Goal: Task Accomplishment & Management: Use online tool/utility

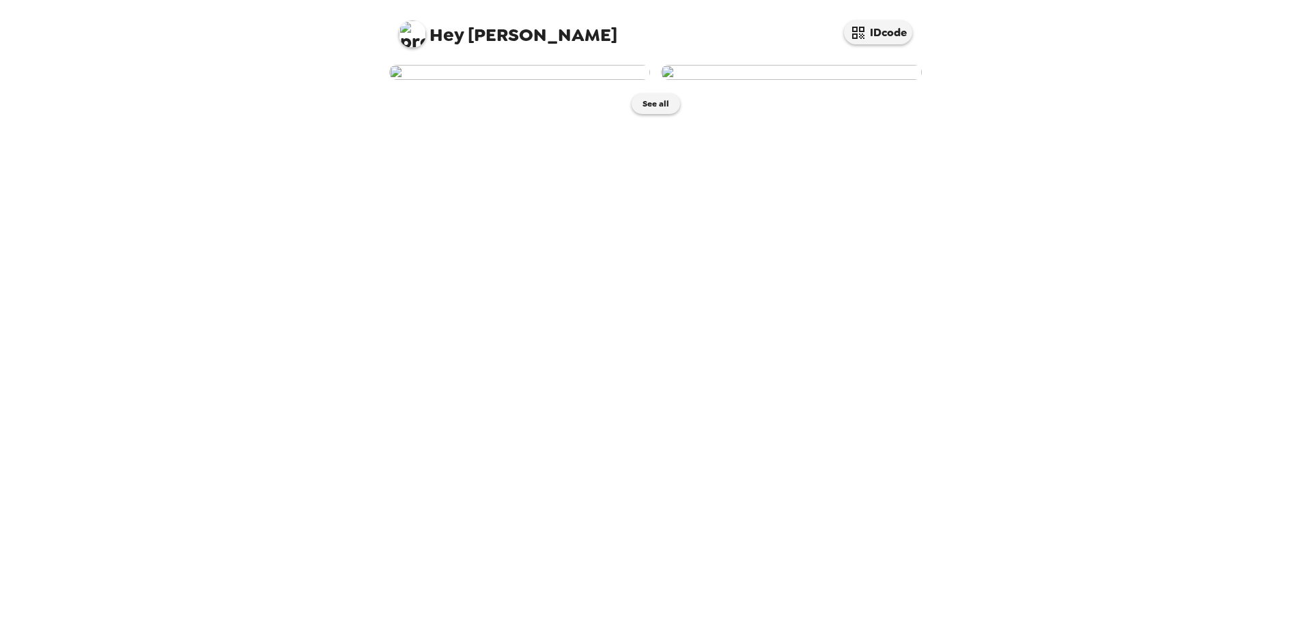
click at [717, 80] on img at bounding box center [791, 72] width 261 height 15
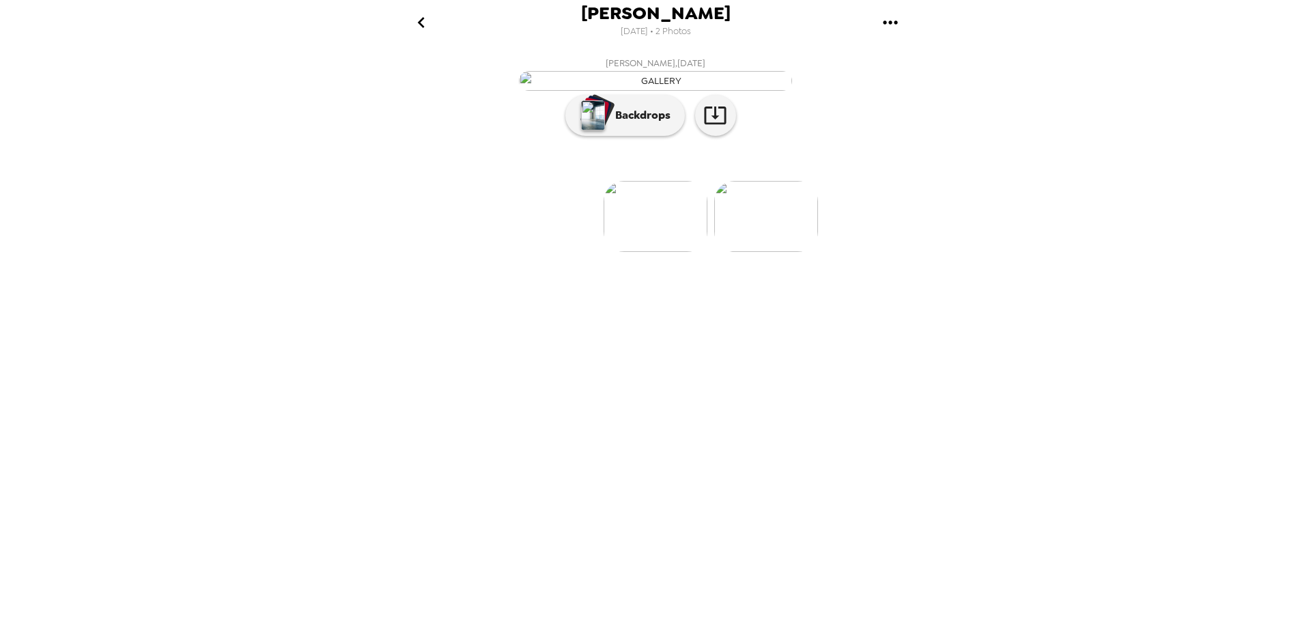
scroll to position [0, 109]
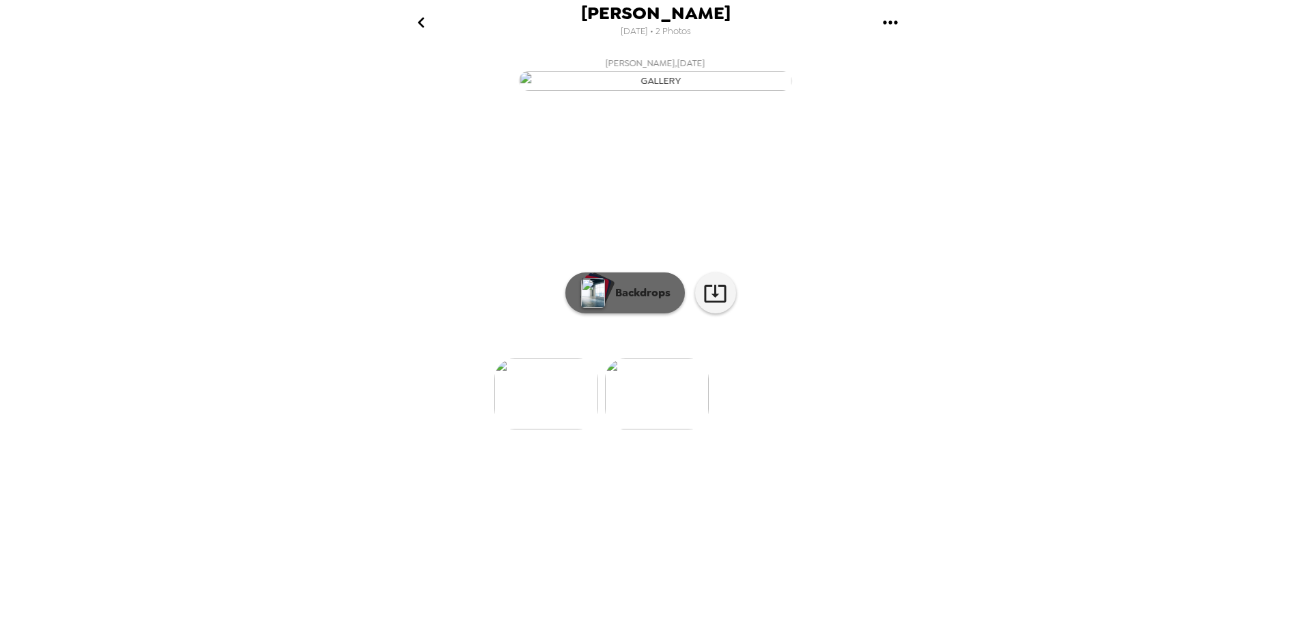
click at [666, 301] on p "Backdrops" at bounding box center [639, 293] width 62 height 16
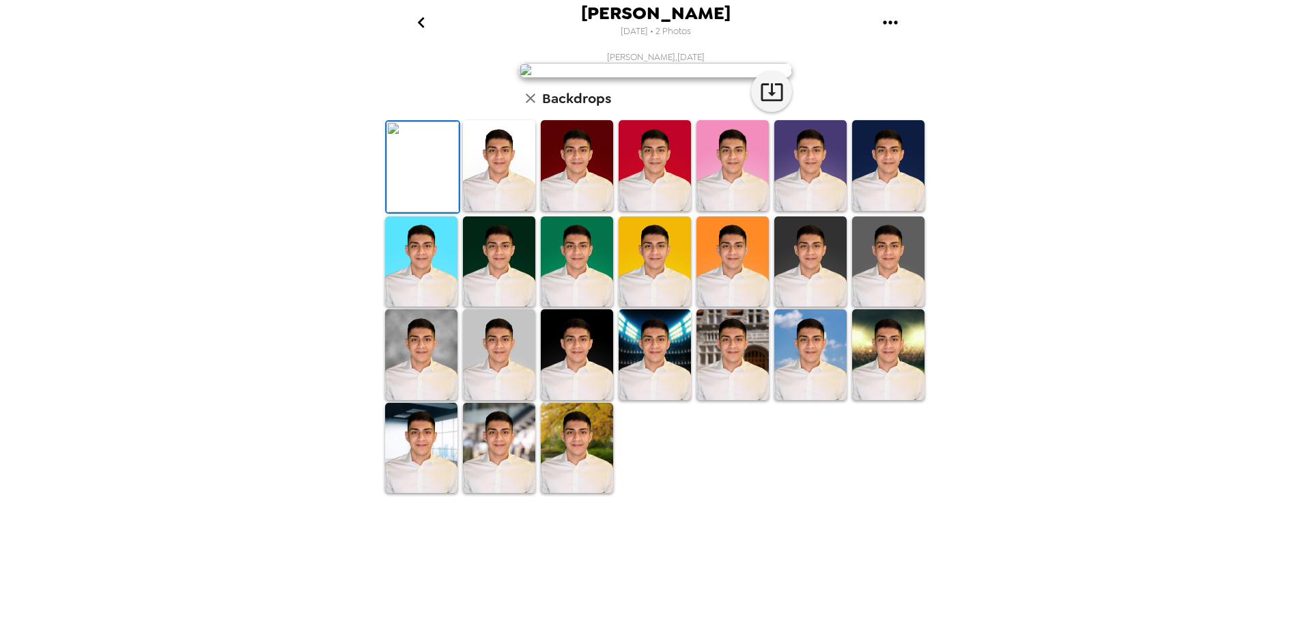
scroll to position [137, 0]
click at [705, 400] on img at bounding box center [732, 354] width 72 height 91
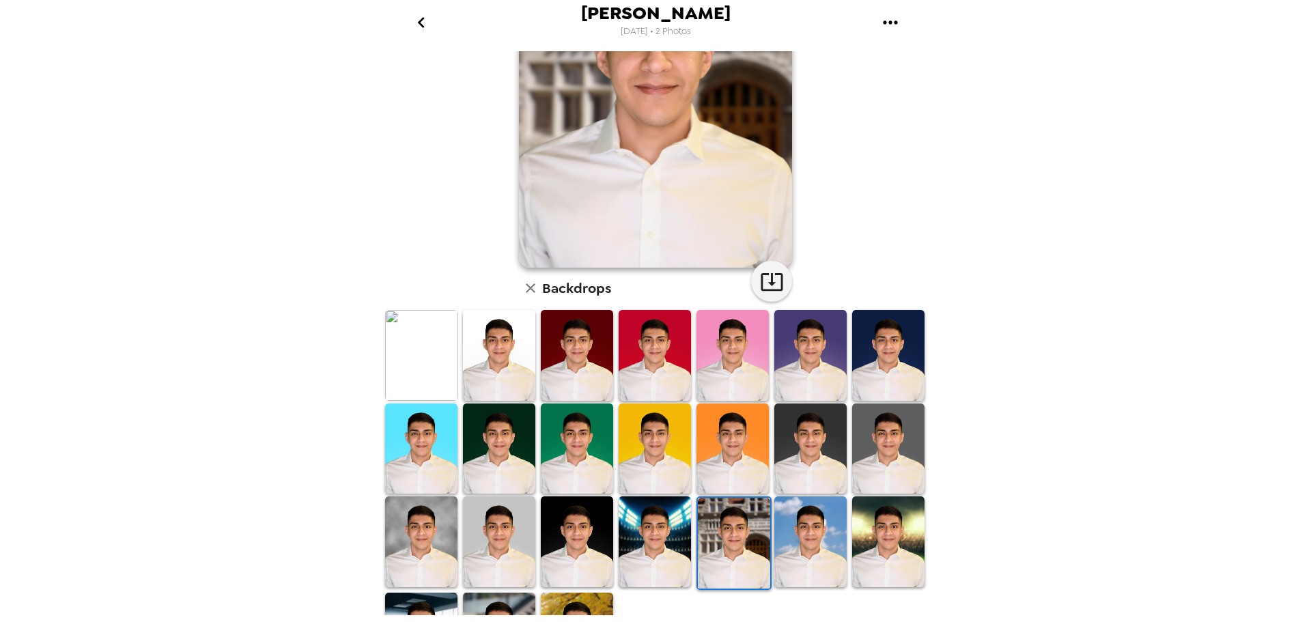
click at [638, 541] on img at bounding box center [655, 541] width 72 height 91
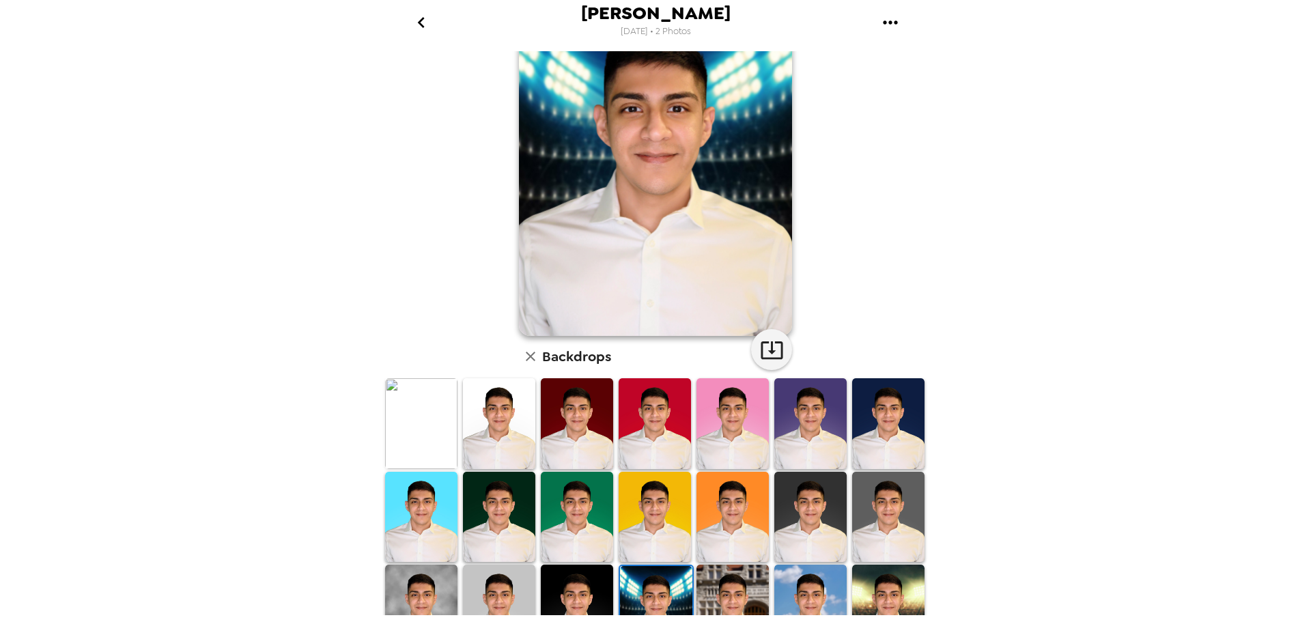
scroll to position [198, 0]
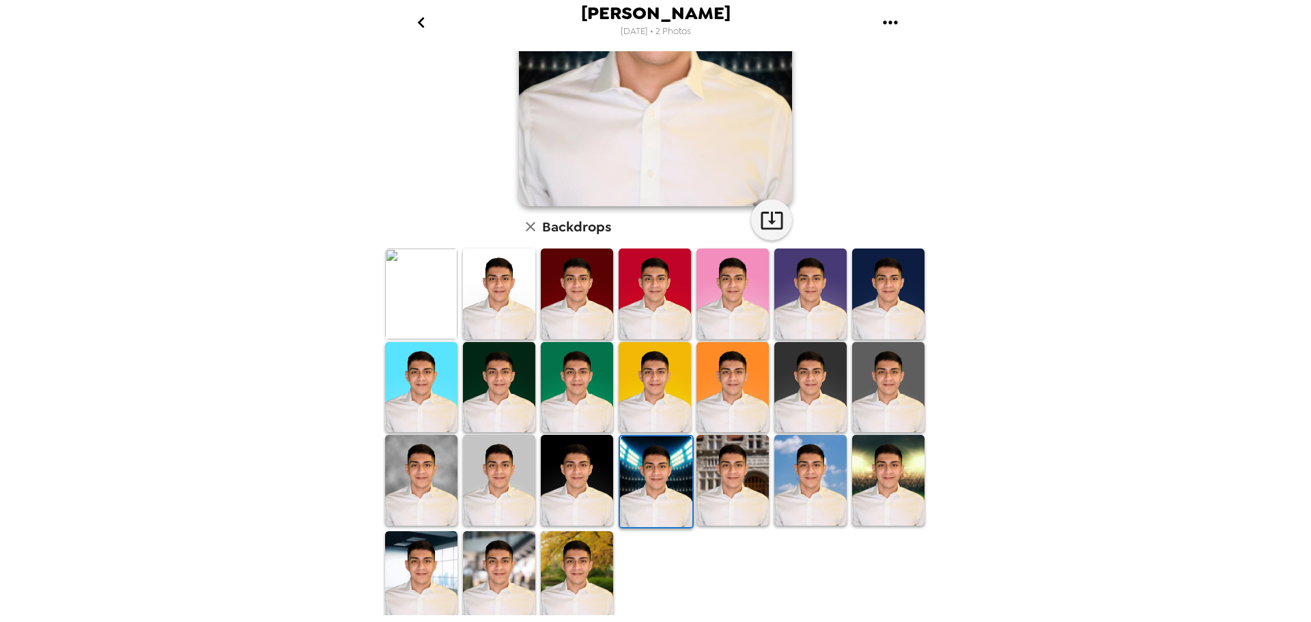
click at [707, 481] on img at bounding box center [732, 480] width 72 height 91
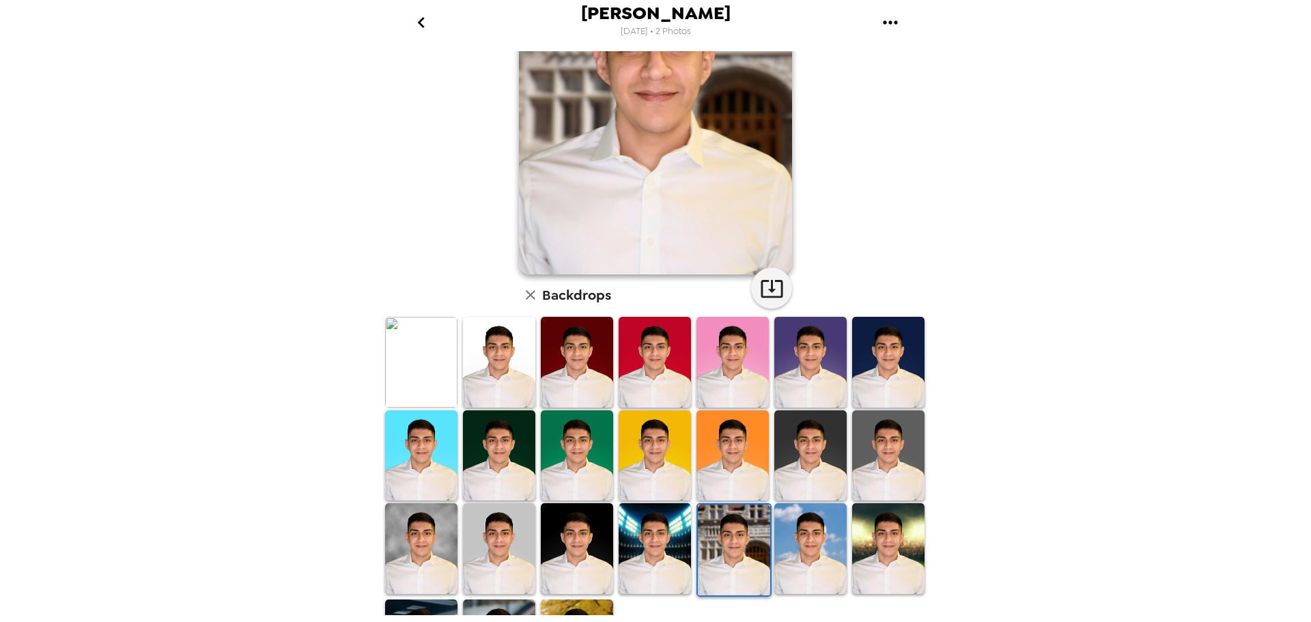
click at [889, 540] on img at bounding box center [888, 548] width 72 height 91
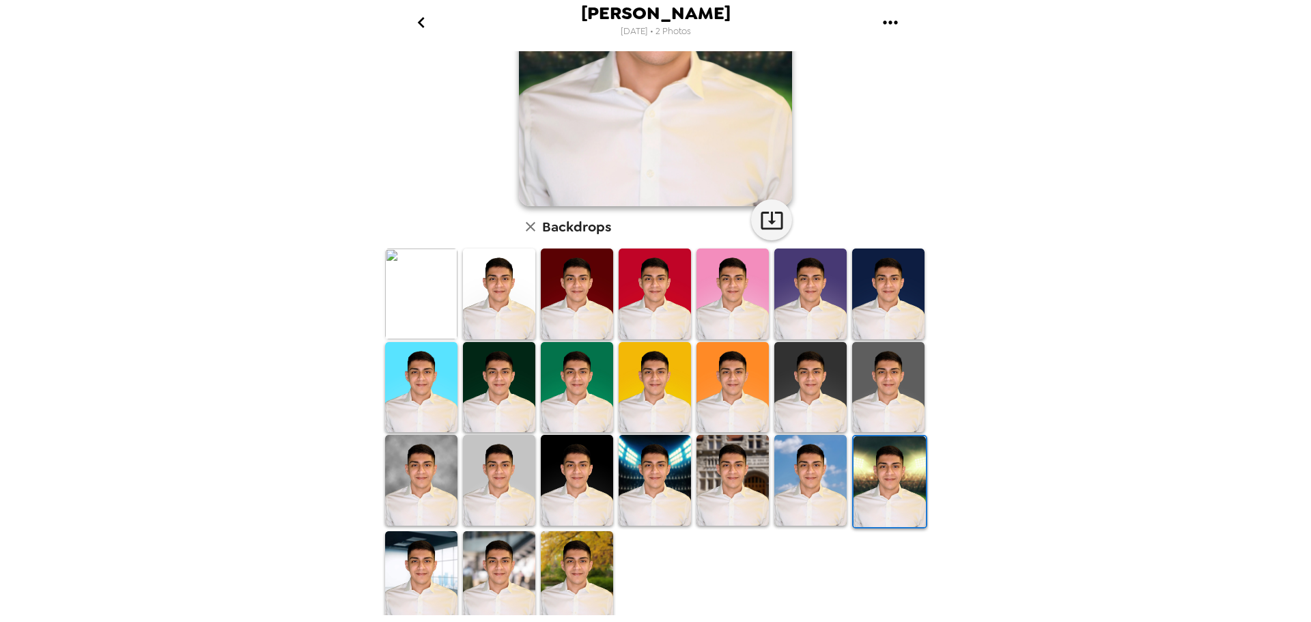
click at [576, 475] on img at bounding box center [577, 480] width 72 height 91
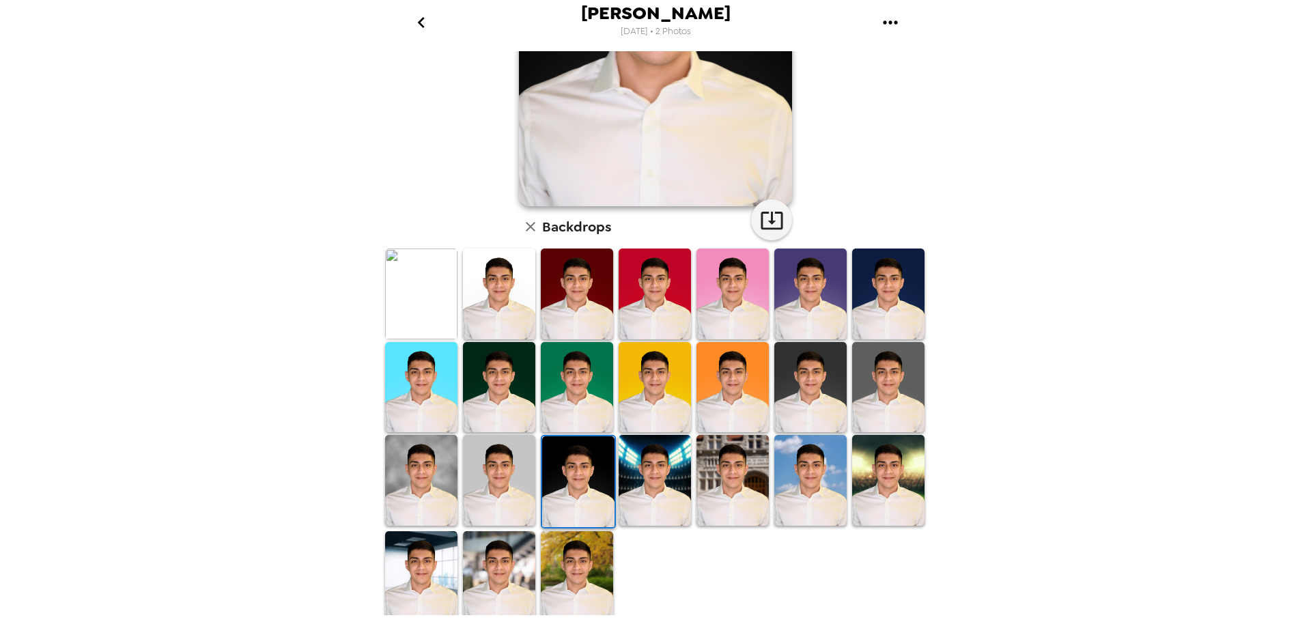
click at [418, 481] on img at bounding box center [421, 480] width 72 height 91
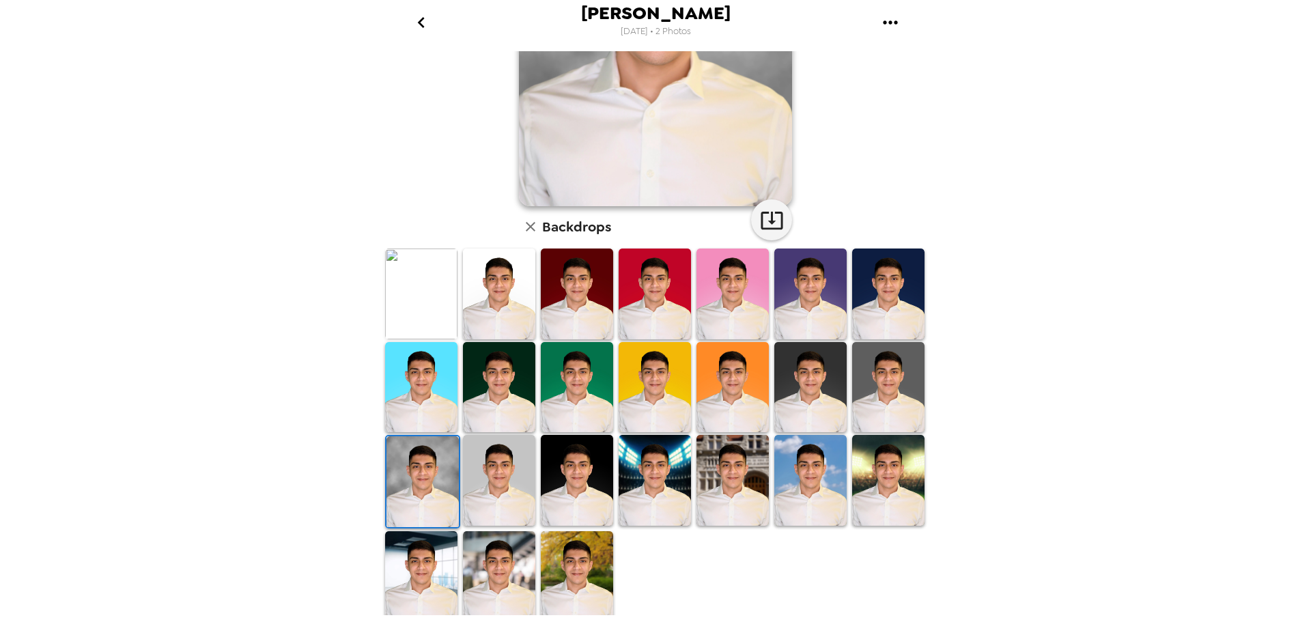
click at [442, 554] on img at bounding box center [421, 576] width 72 height 91
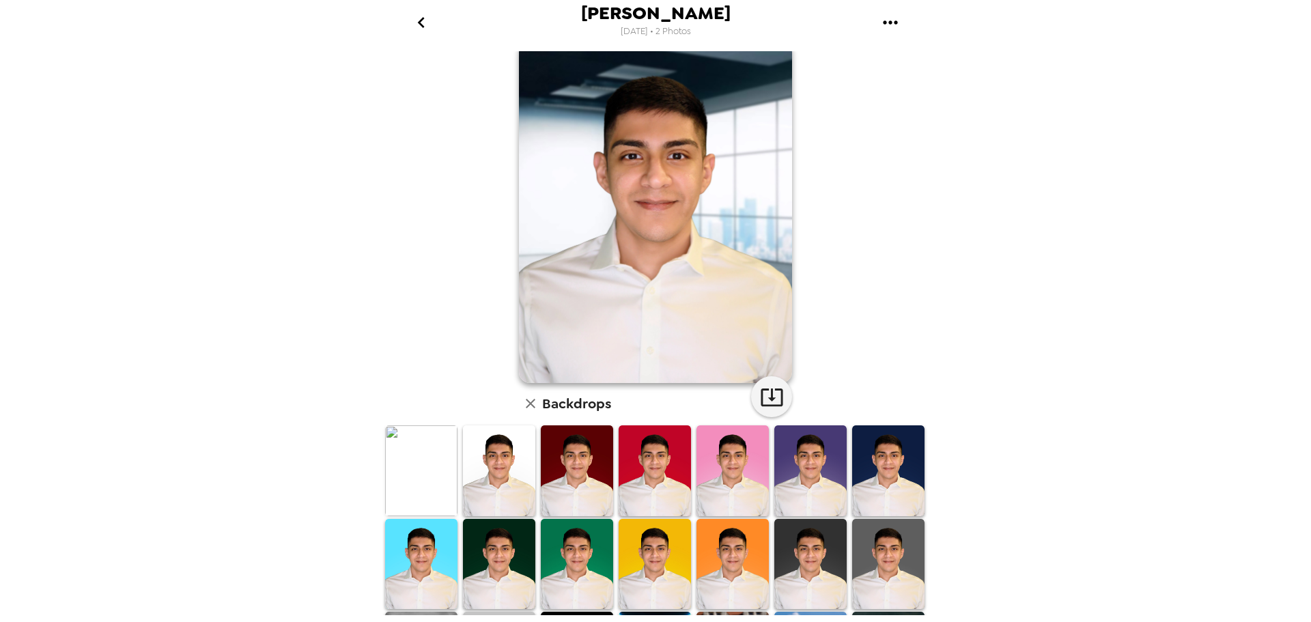
scroll to position [0, 0]
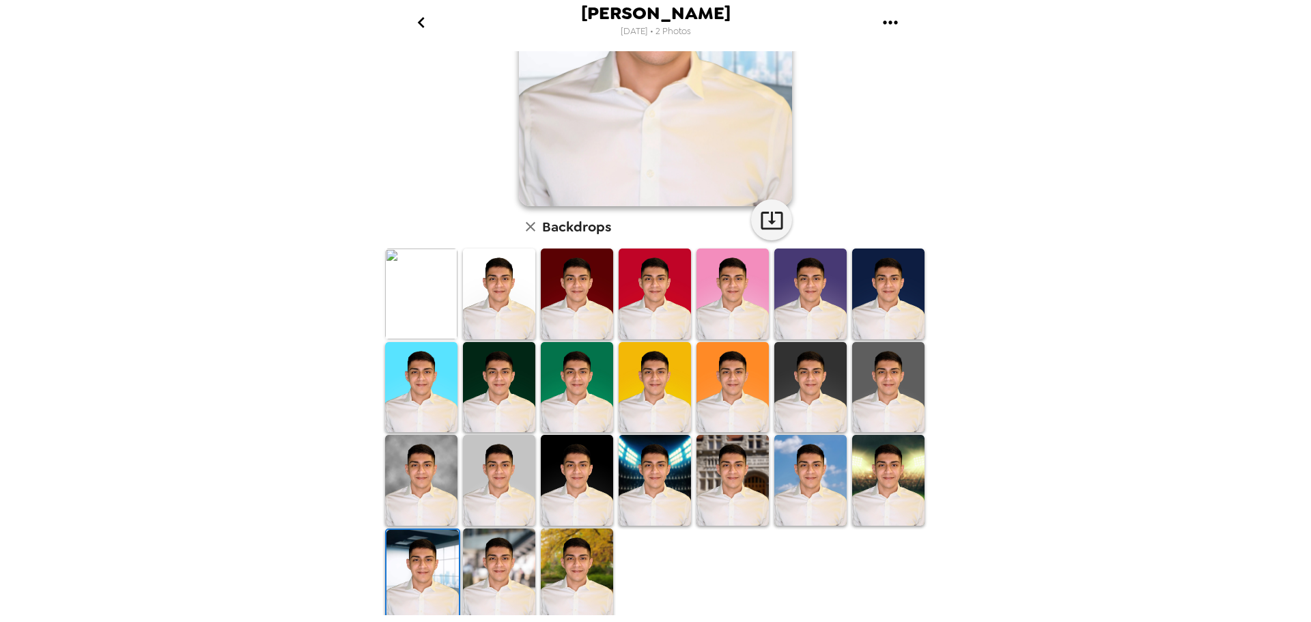
click at [425, 485] on img at bounding box center [421, 480] width 72 height 91
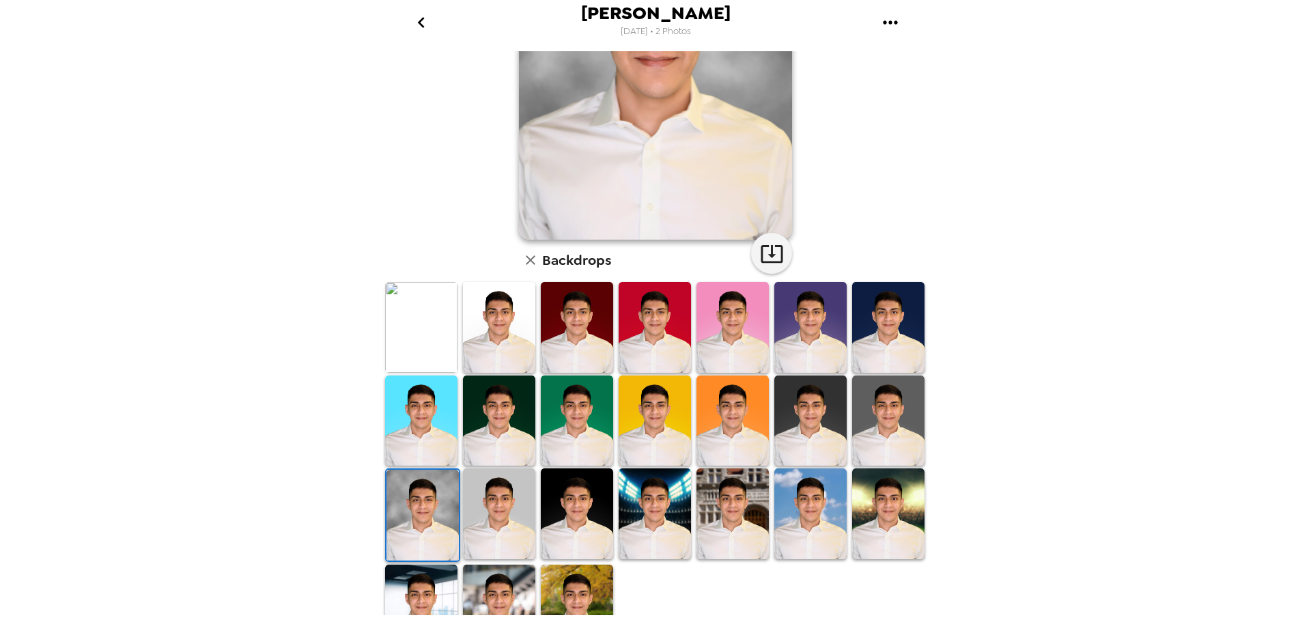
scroll to position [198, 0]
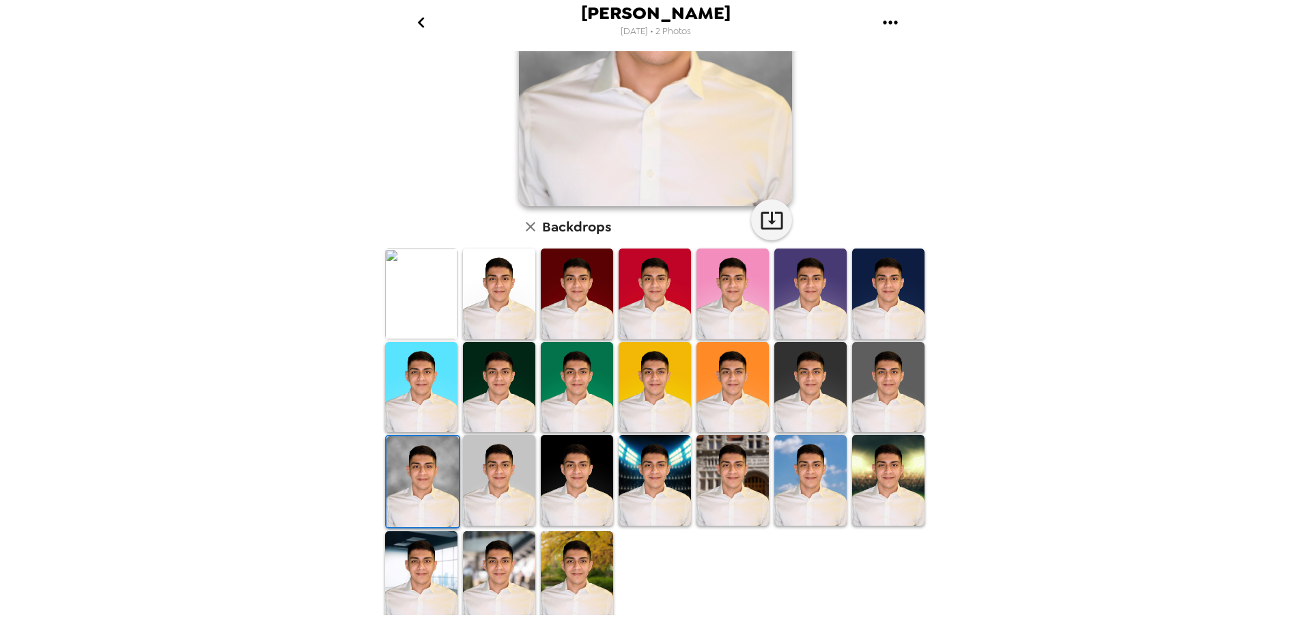
click at [509, 439] on img at bounding box center [499, 480] width 72 height 91
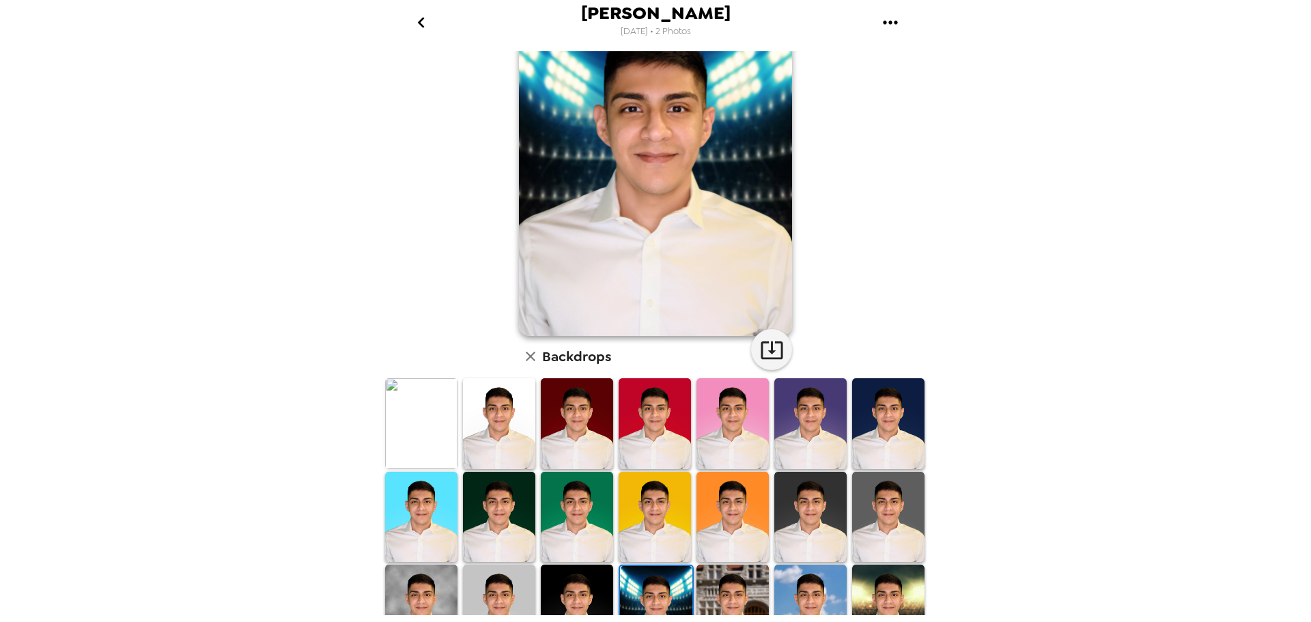
click at [904, 584] on img at bounding box center [888, 610] width 72 height 90
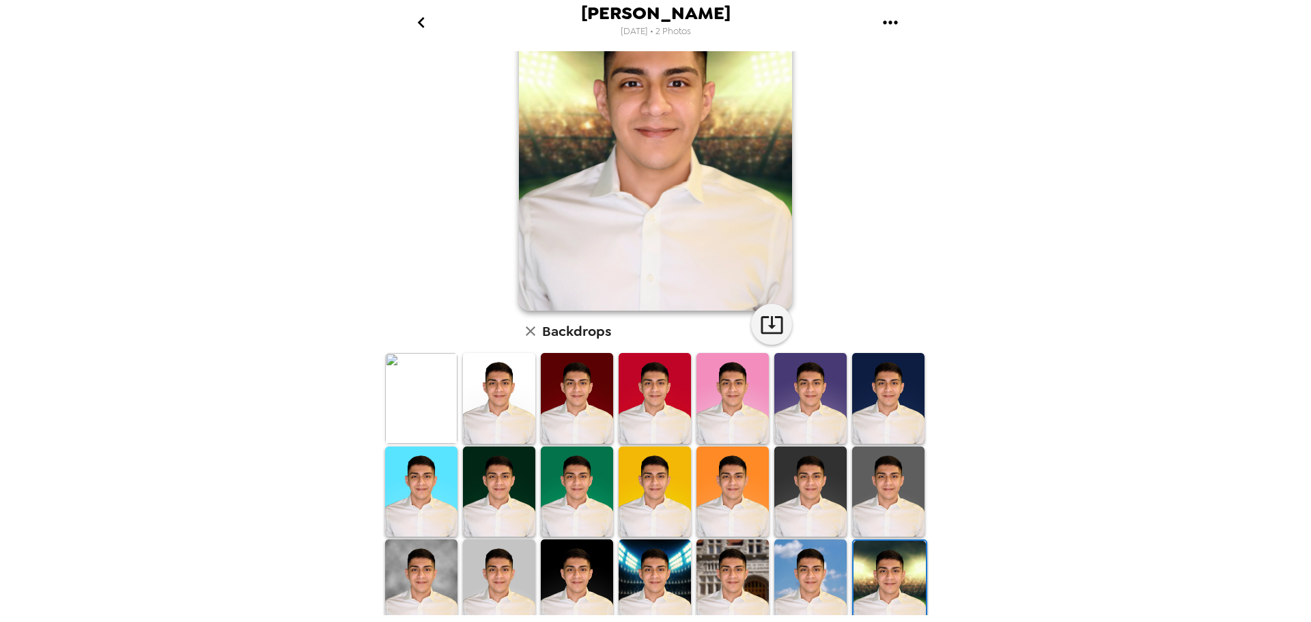
scroll to position [137, 0]
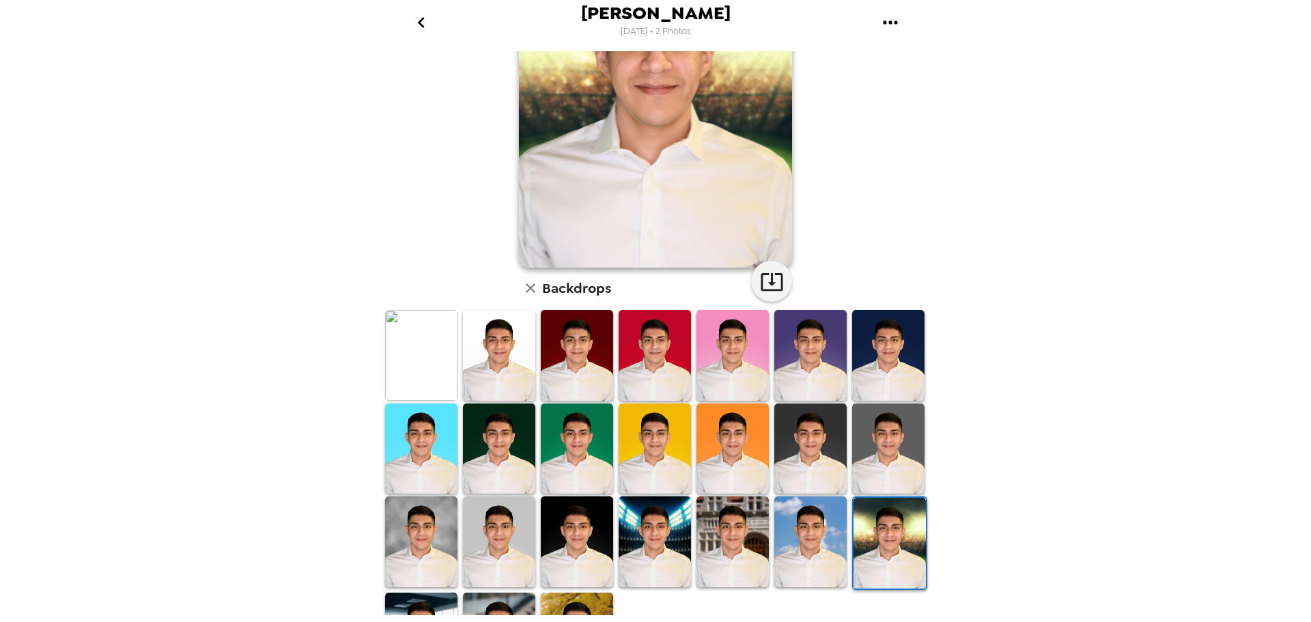
click at [815, 541] on img at bounding box center [810, 541] width 72 height 90
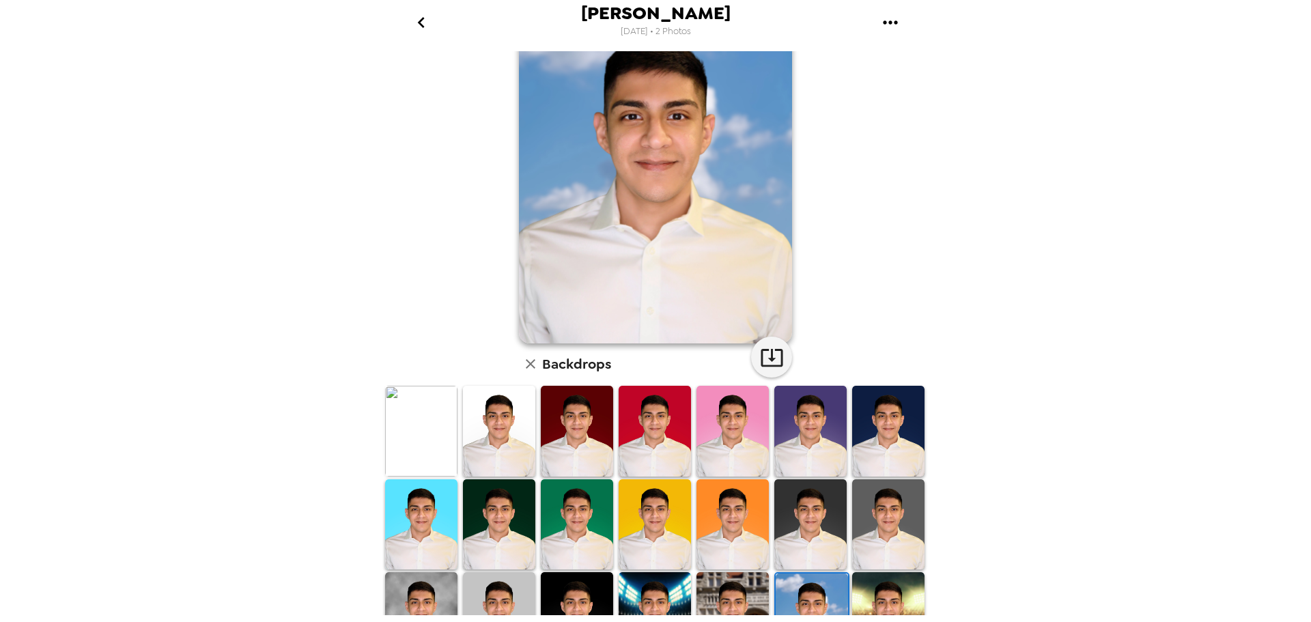
scroll to position [0, 0]
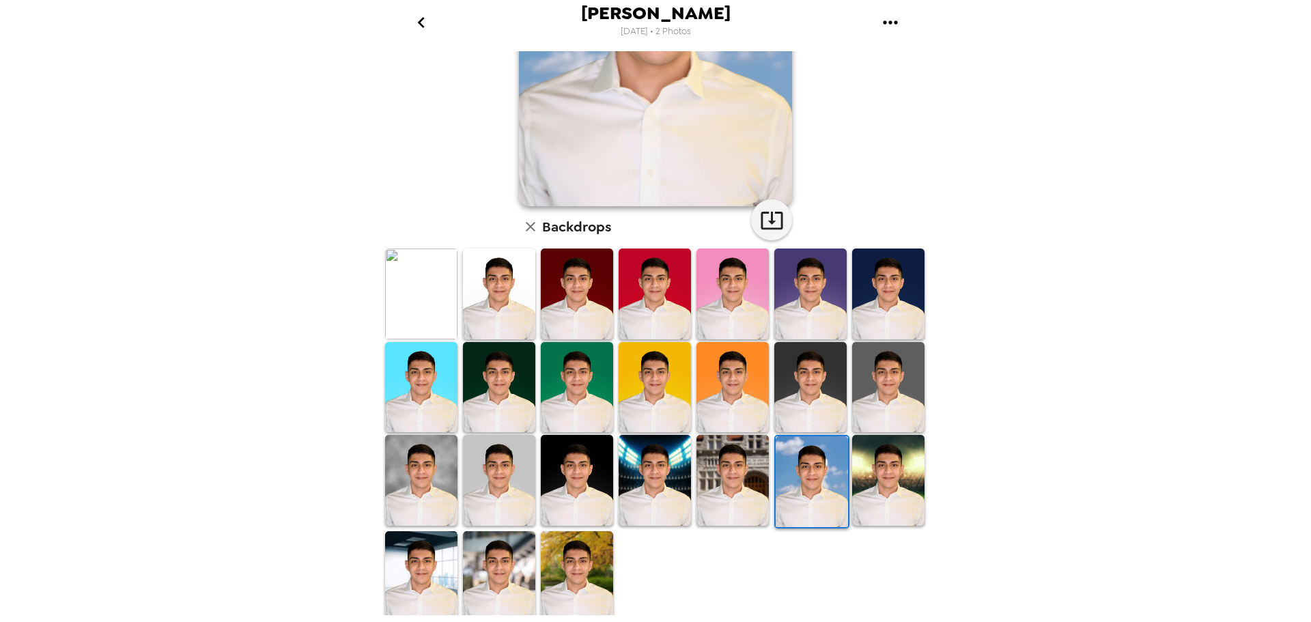
click at [864, 398] on img at bounding box center [888, 387] width 72 height 90
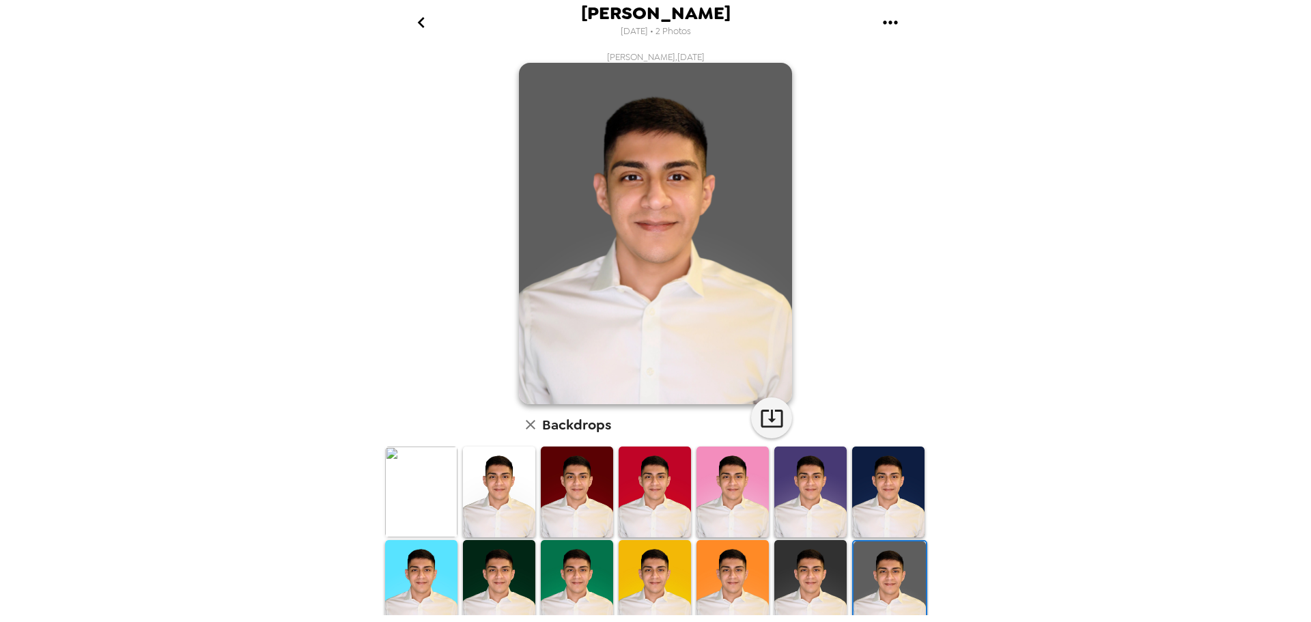
scroll to position [68, 0]
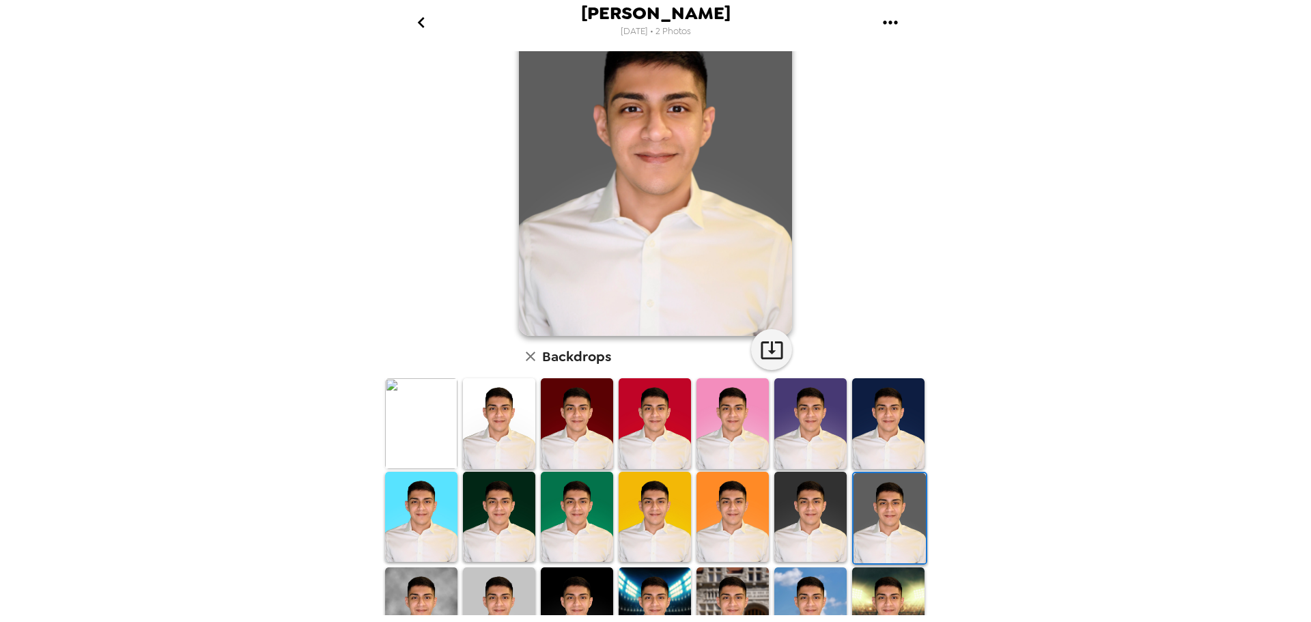
click at [811, 516] on img at bounding box center [810, 517] width 72 height 90
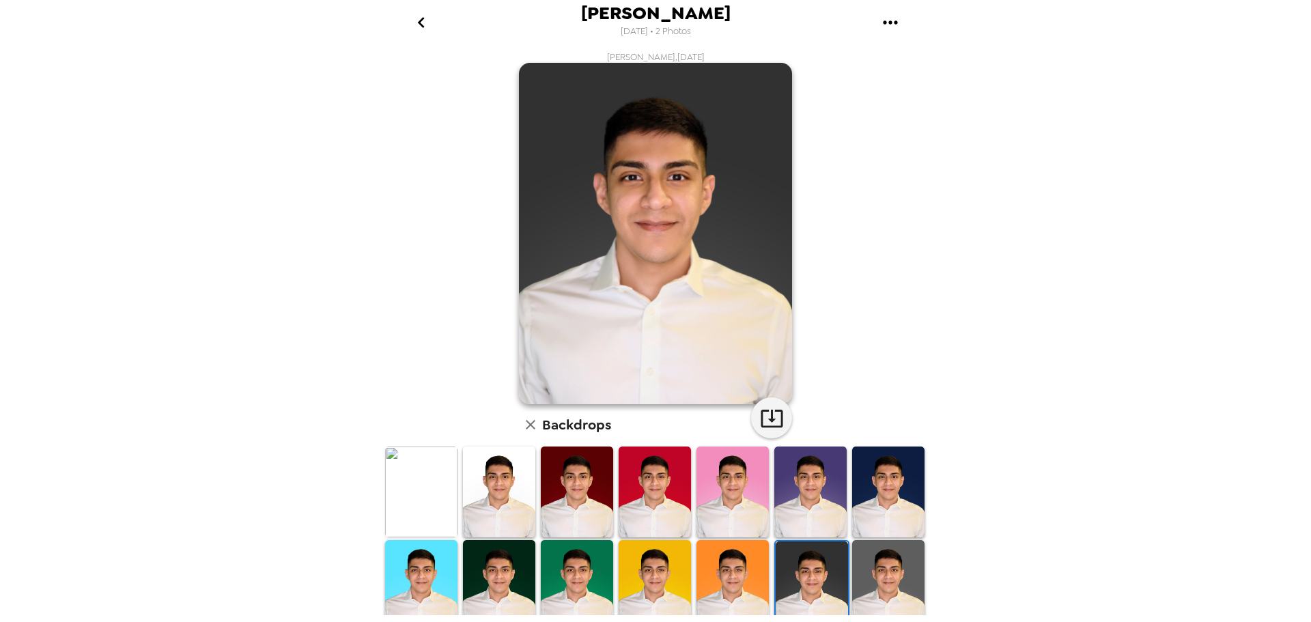
scroll to position [137, 0]
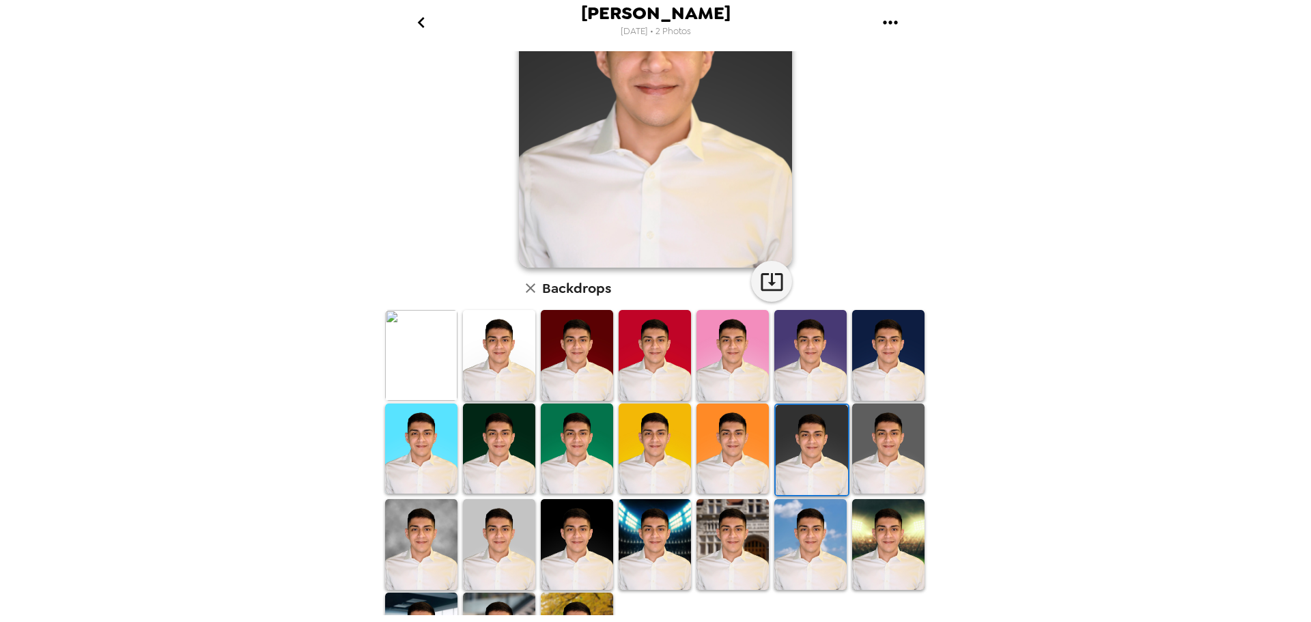
click at [881, 531] on img at bounding box center [888, 544] width 72 height 90
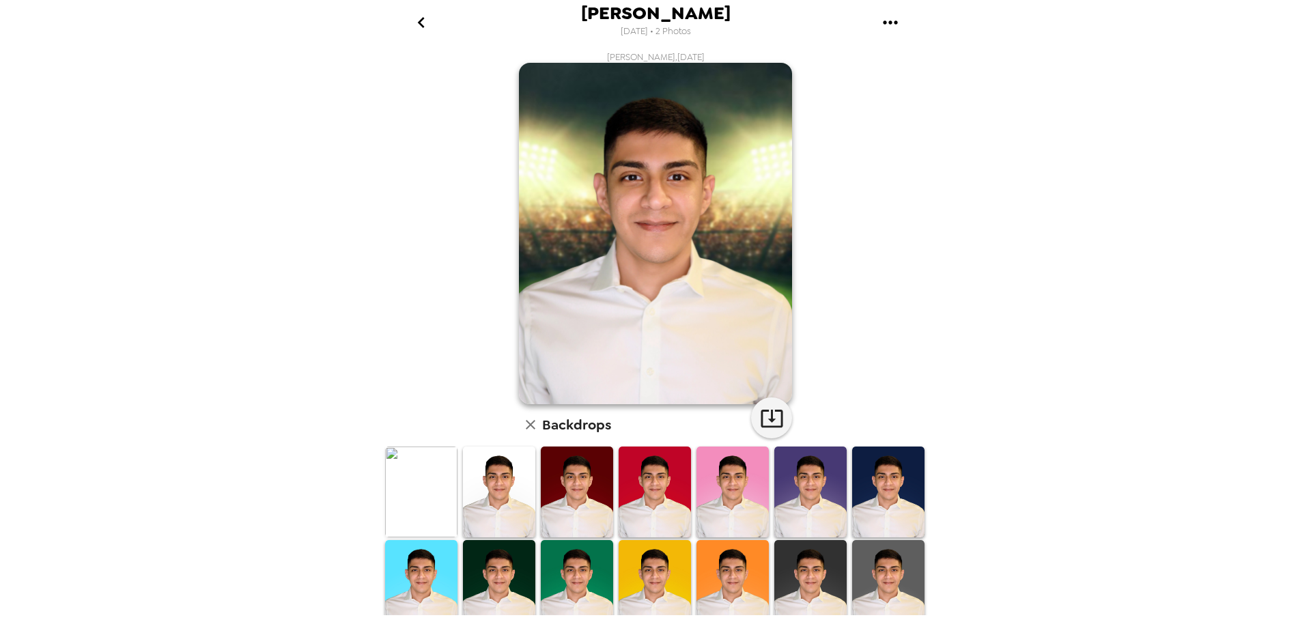
scroll to position [68, 0]
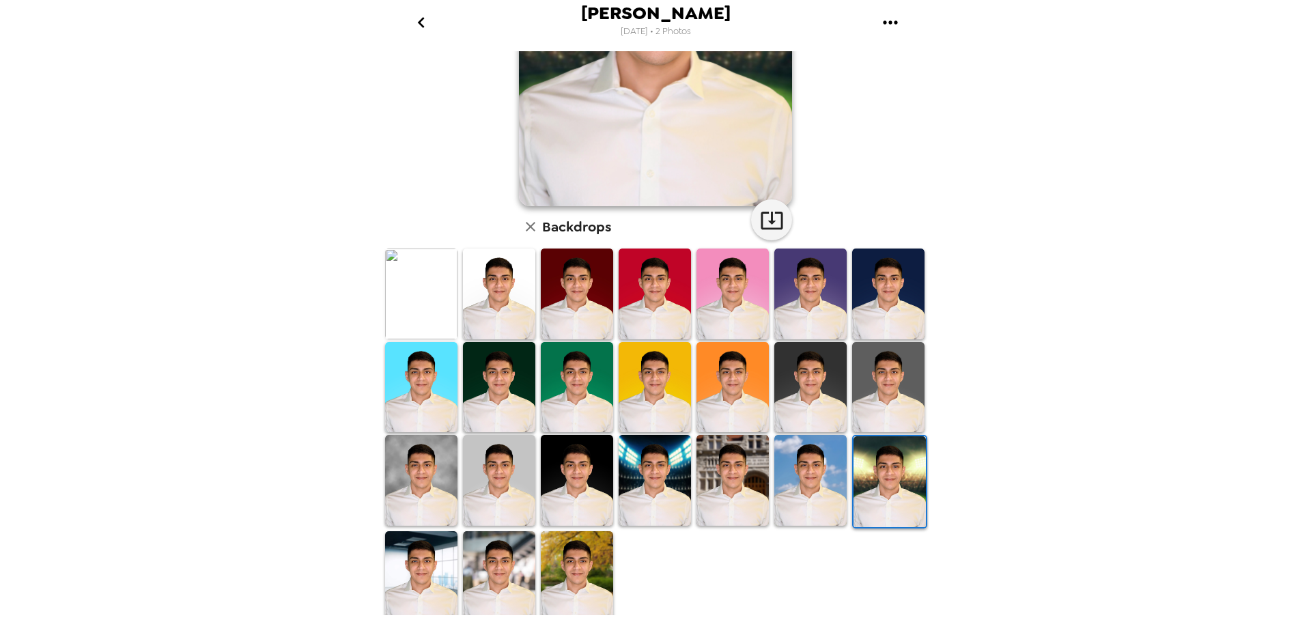
click at [671, 481] on img at bounding box center [655, 480] width 72 height 90
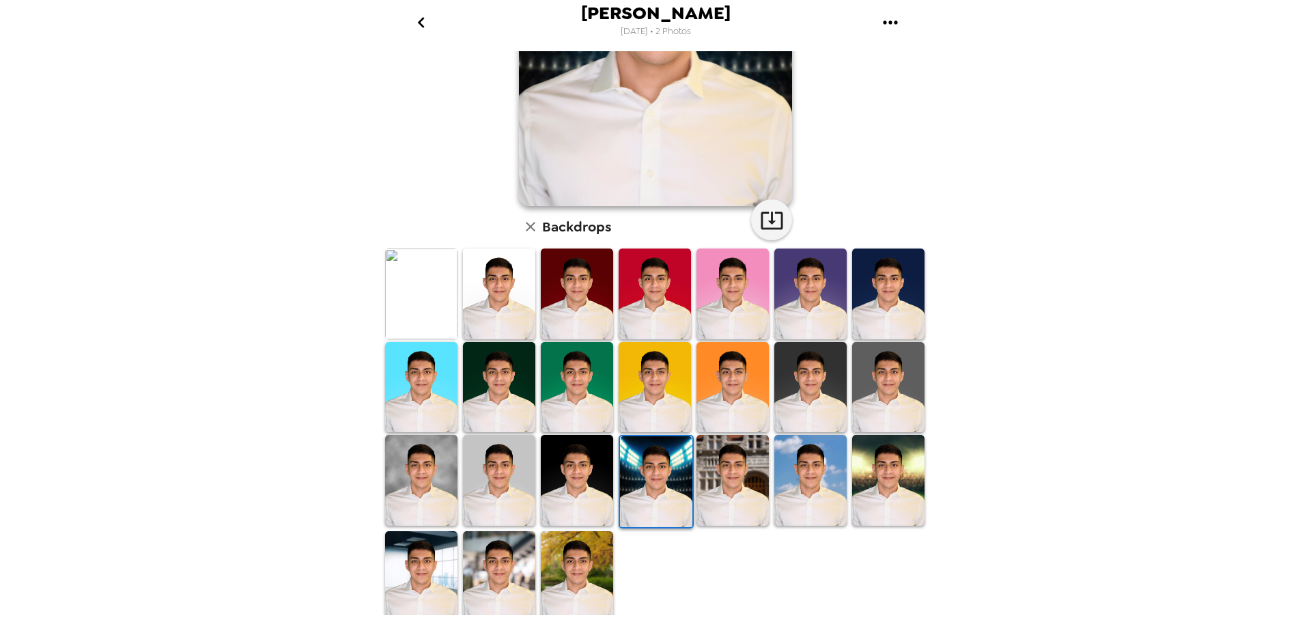
click at [729, 503] on img at bounding box center [732, 480] width 72 height 90
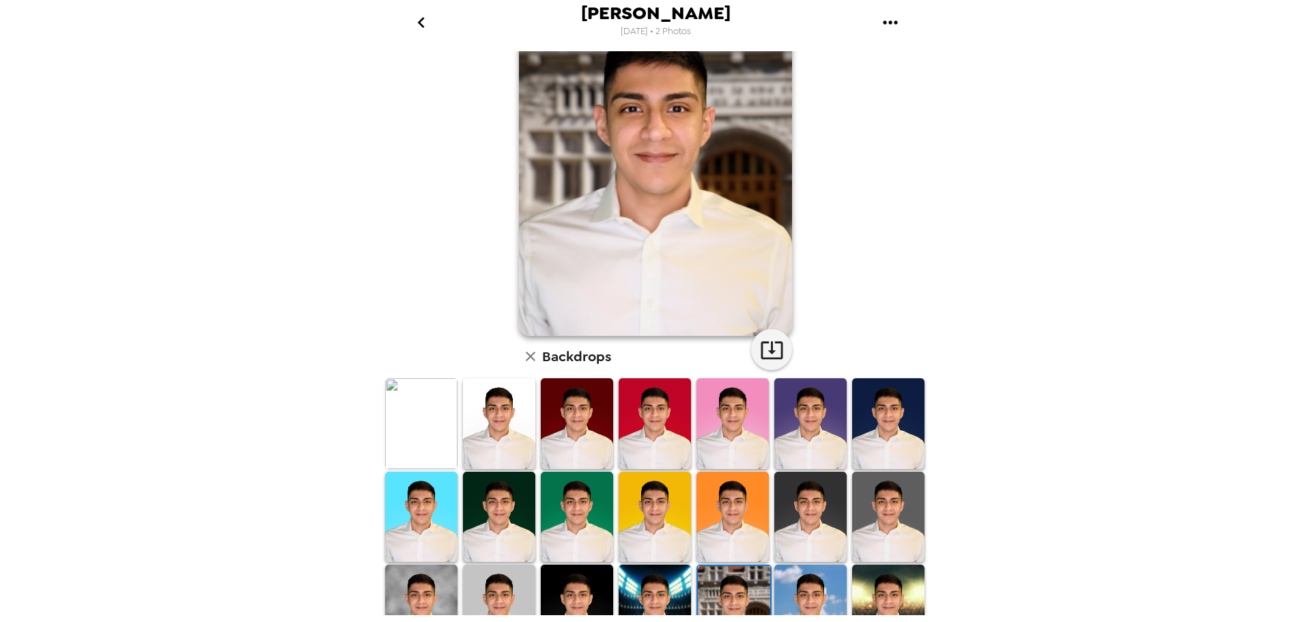
click at [660, 593] on img at bounding box center [655, 610] width 72 height 90
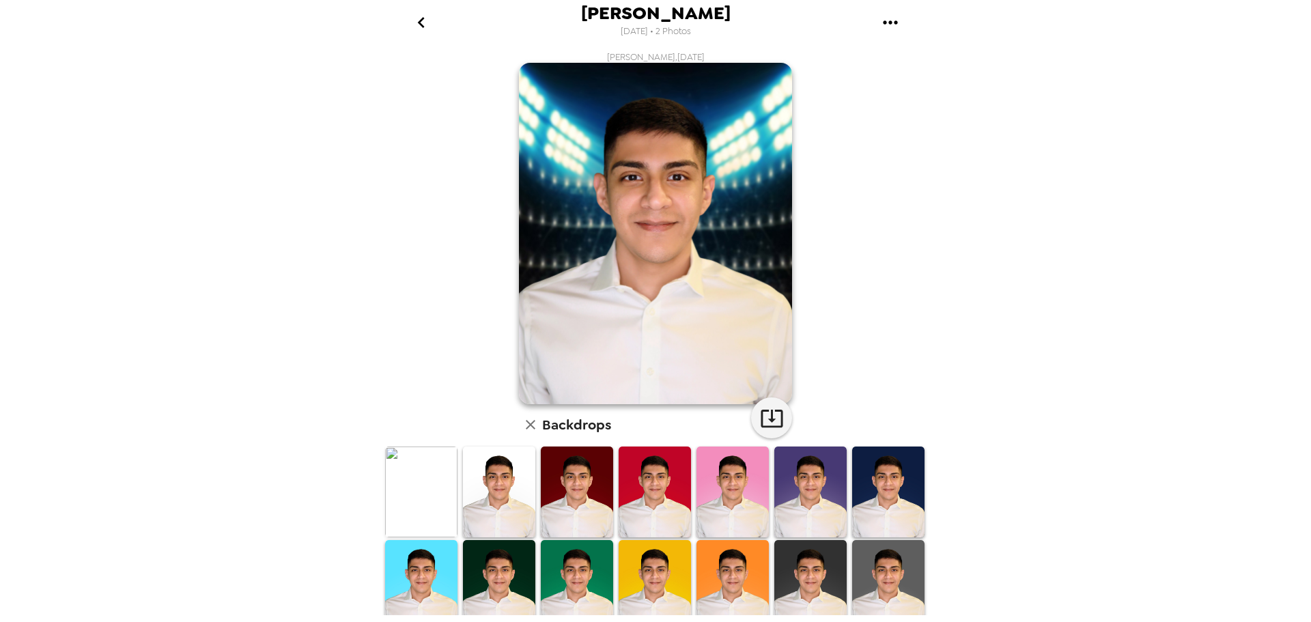
scroll to position [198, 0]
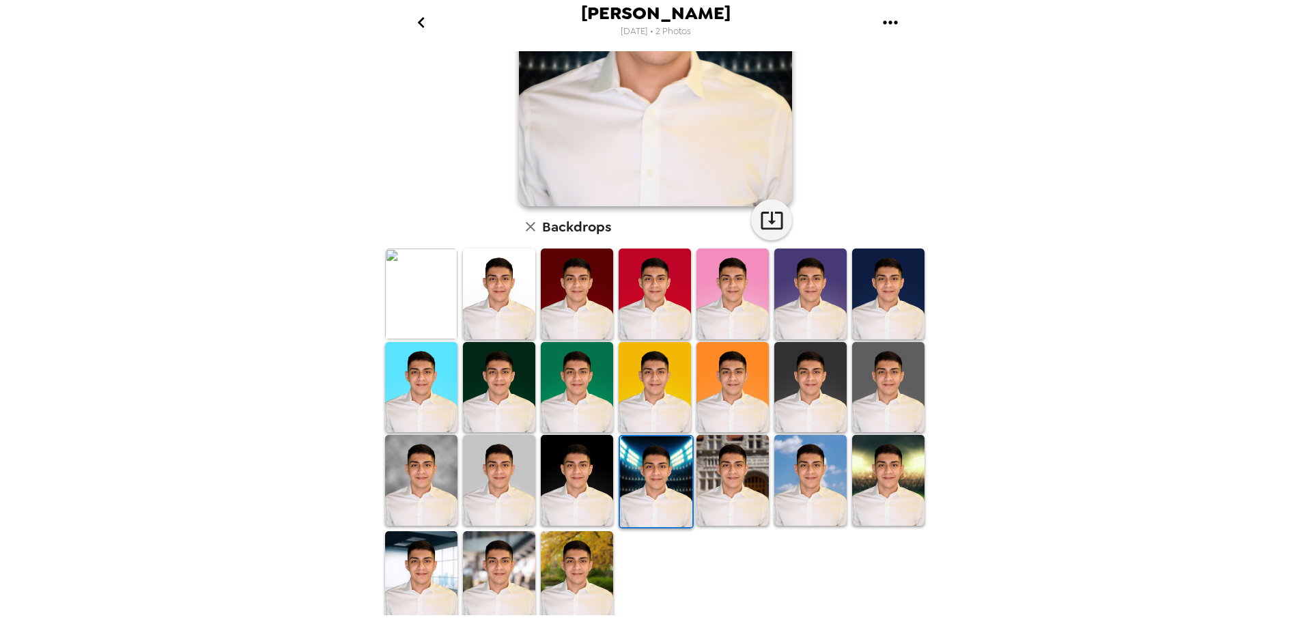
click at [720, 472] on img at bounding box center [732, 480] width 72 height 90
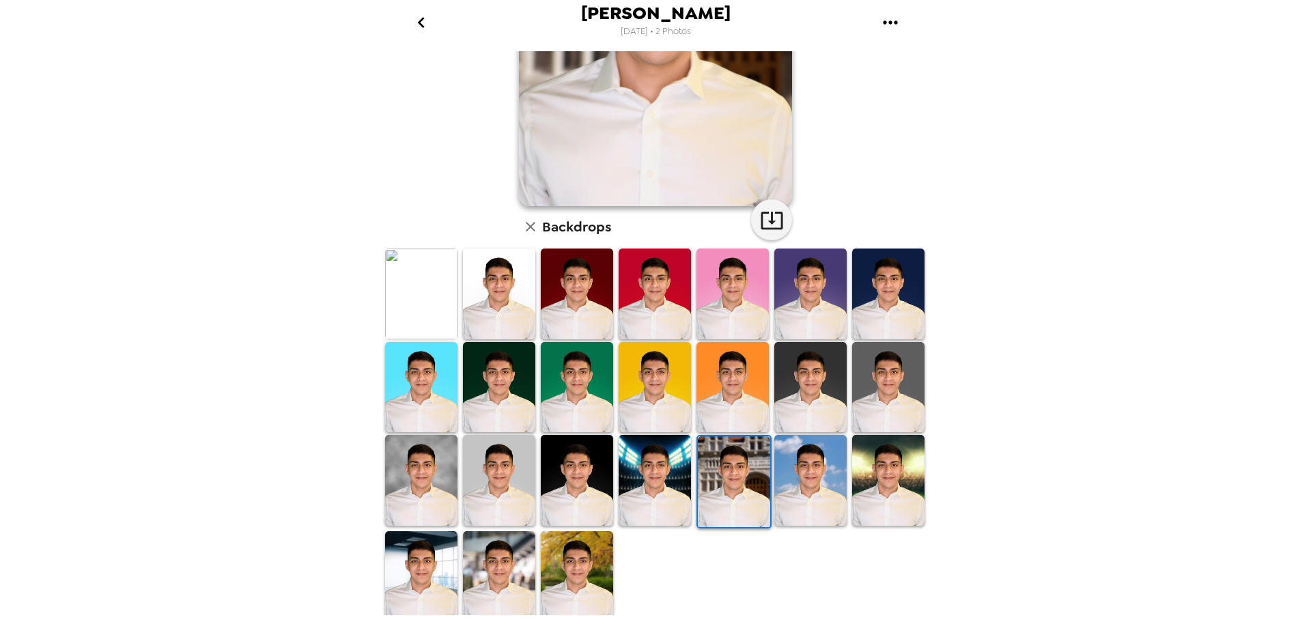
click at [424, 480] on img at bounding box center [421, 480] width 72 height 90
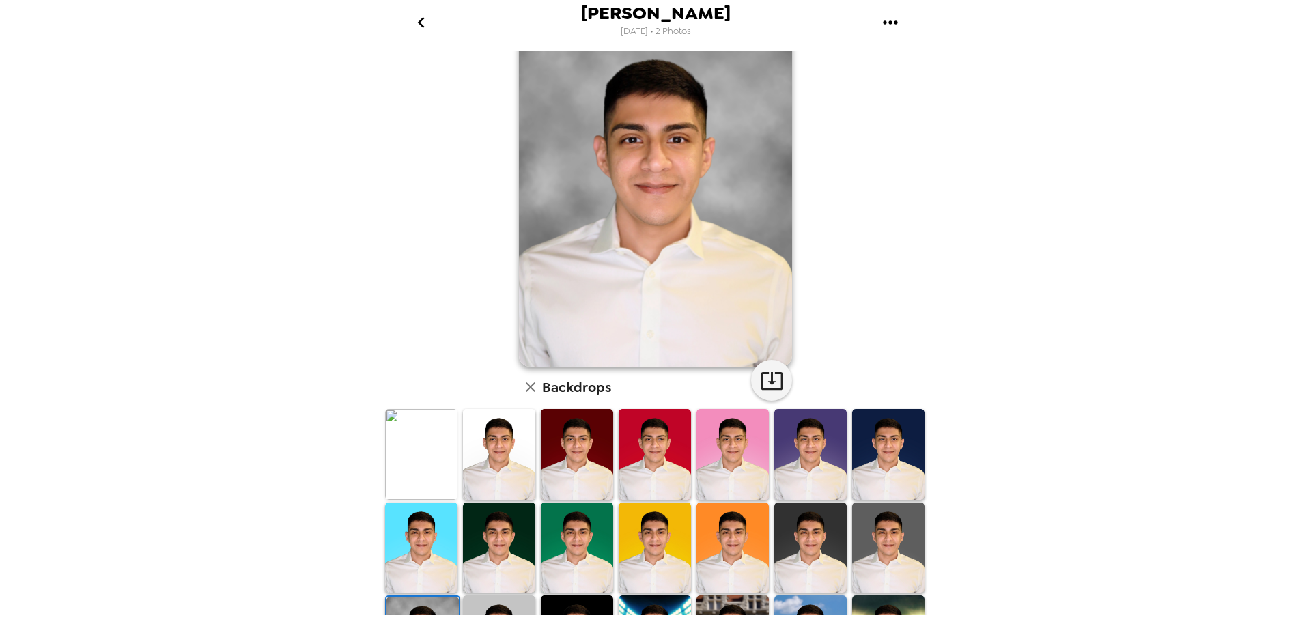
scroll to position [68, 0]
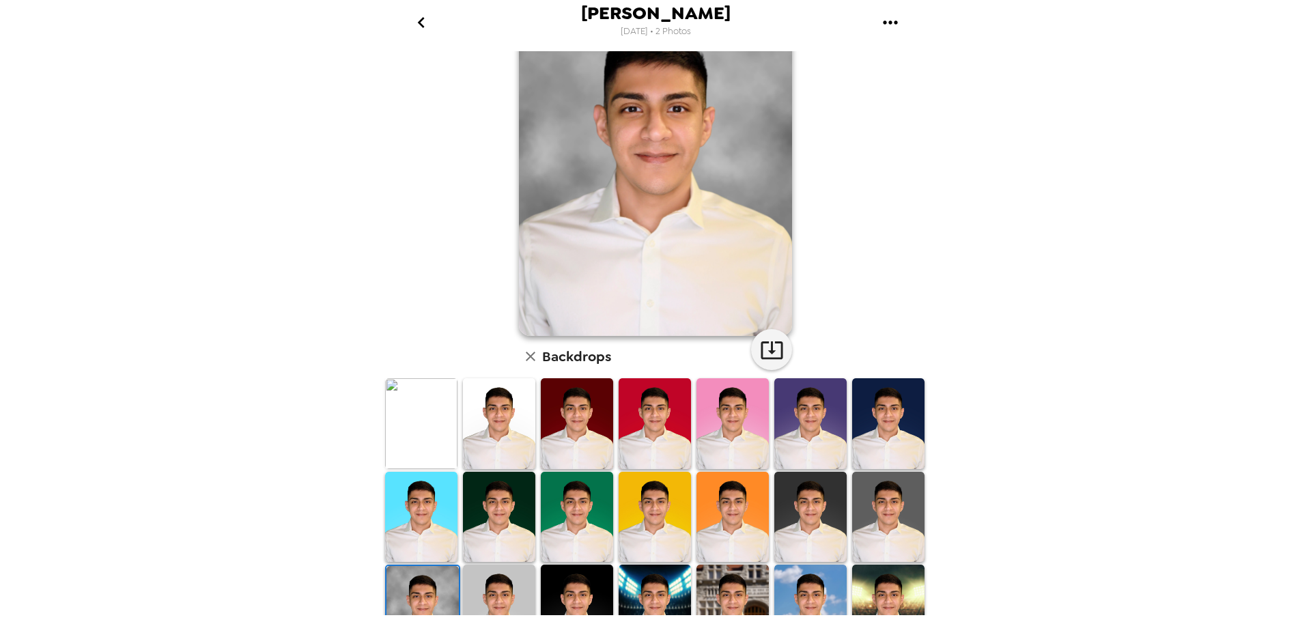
click at [873, 496] on img at bounding box center [888, 517] width 72 height 90
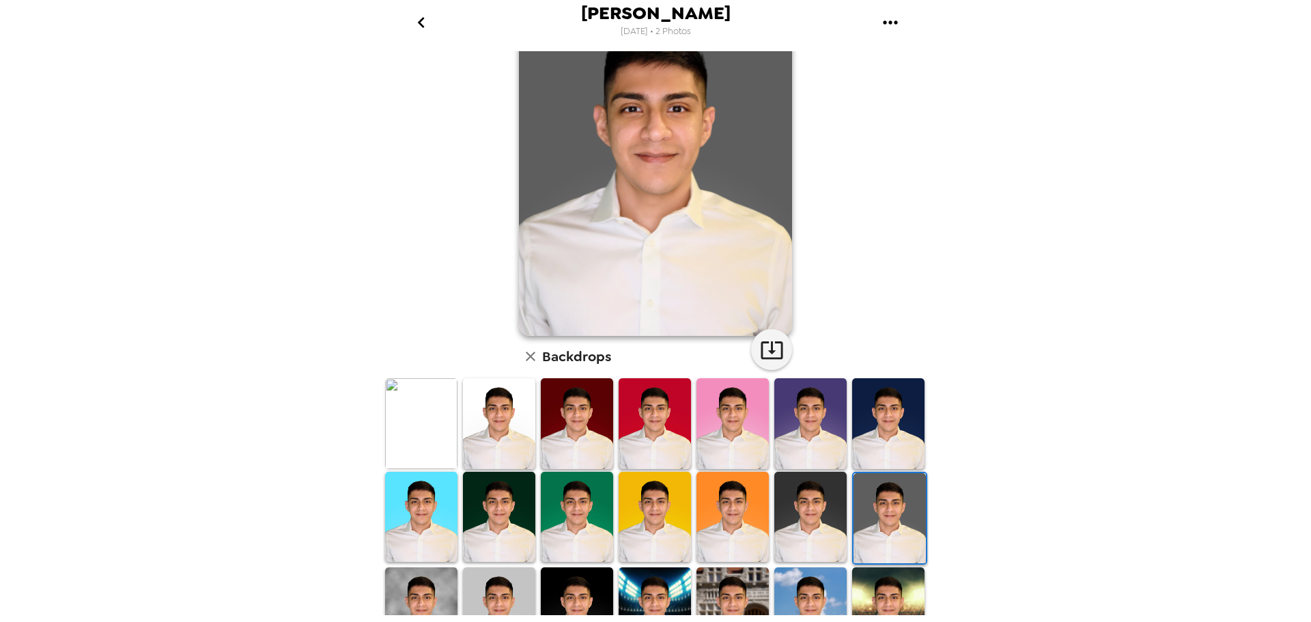
scroll to position [0, 0]
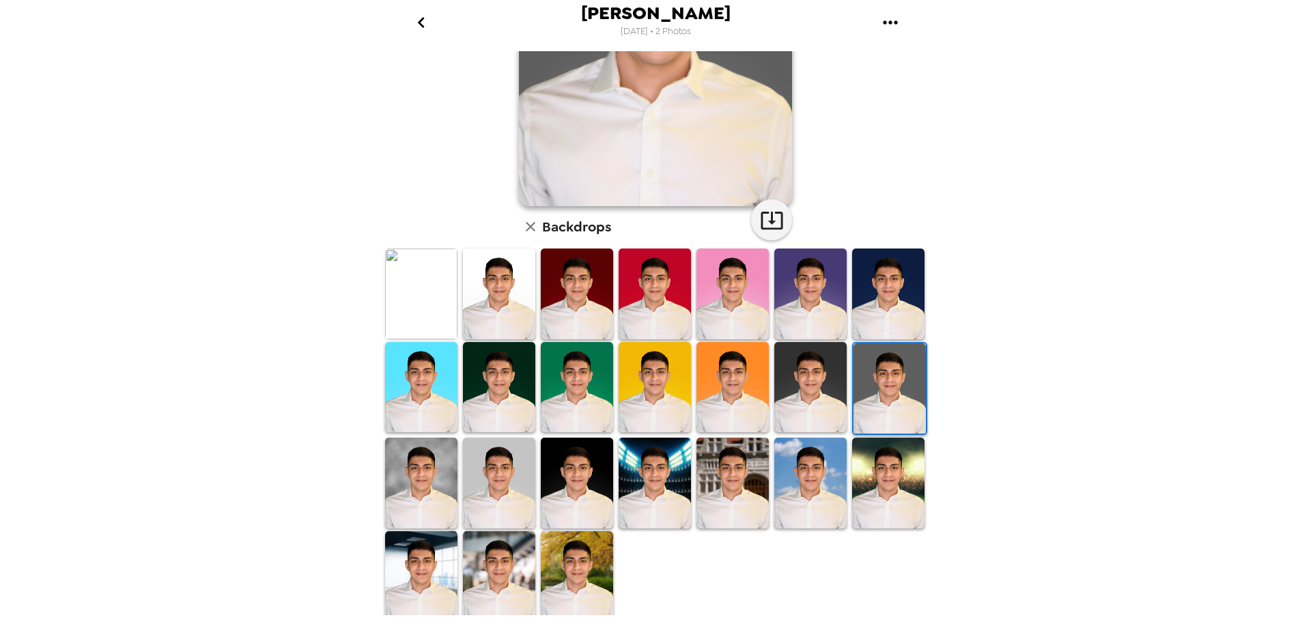
click at [431, 280] on img at bounding box center [421, 294] width 72 height 90
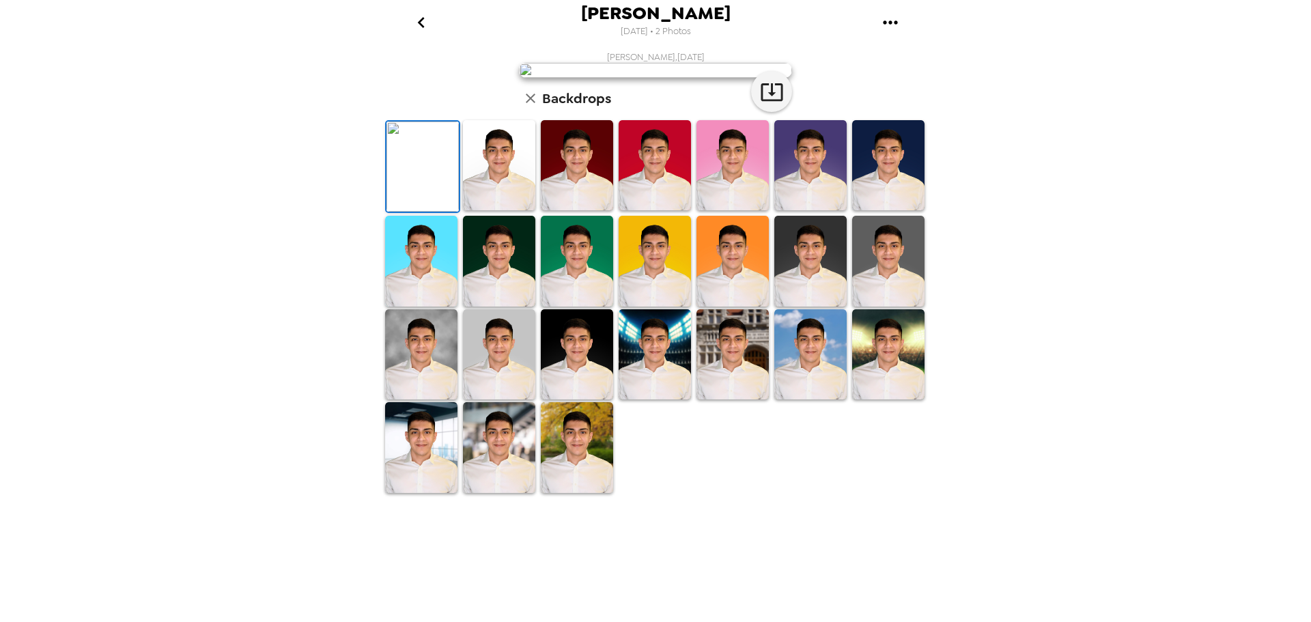
click at [385, 399] on img at bounding box center [421, 354] width 72 height 90
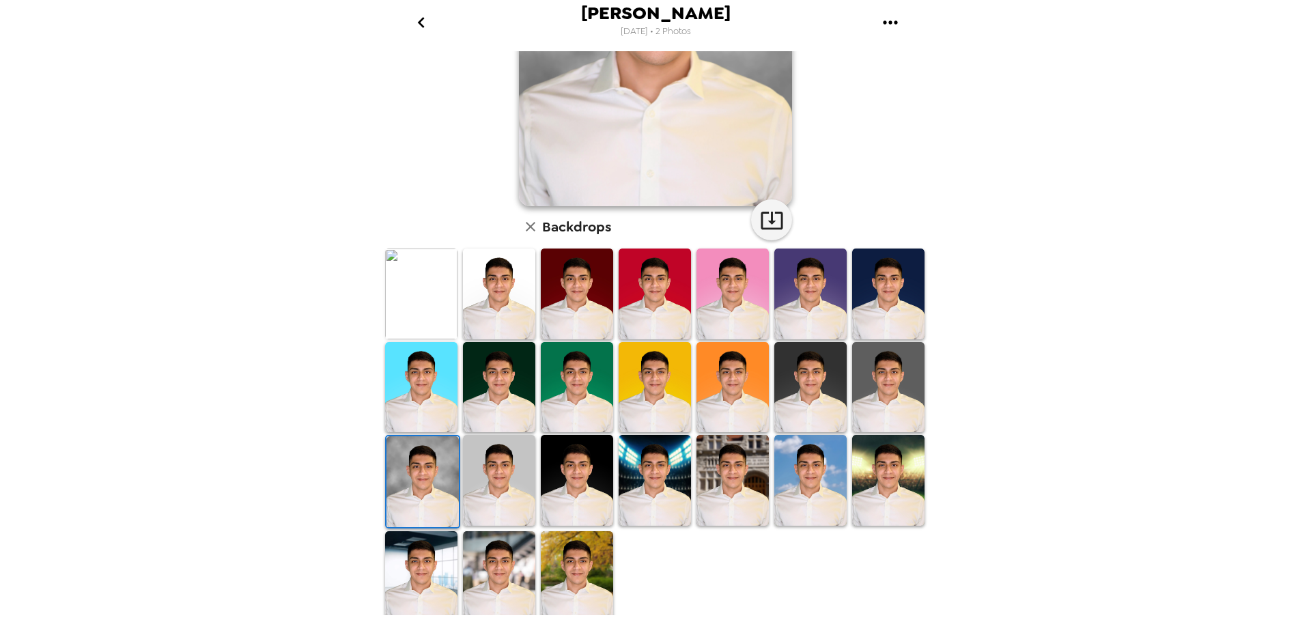
click at [437, 466] on img at bounding box center [422, 481] width 72 height 90
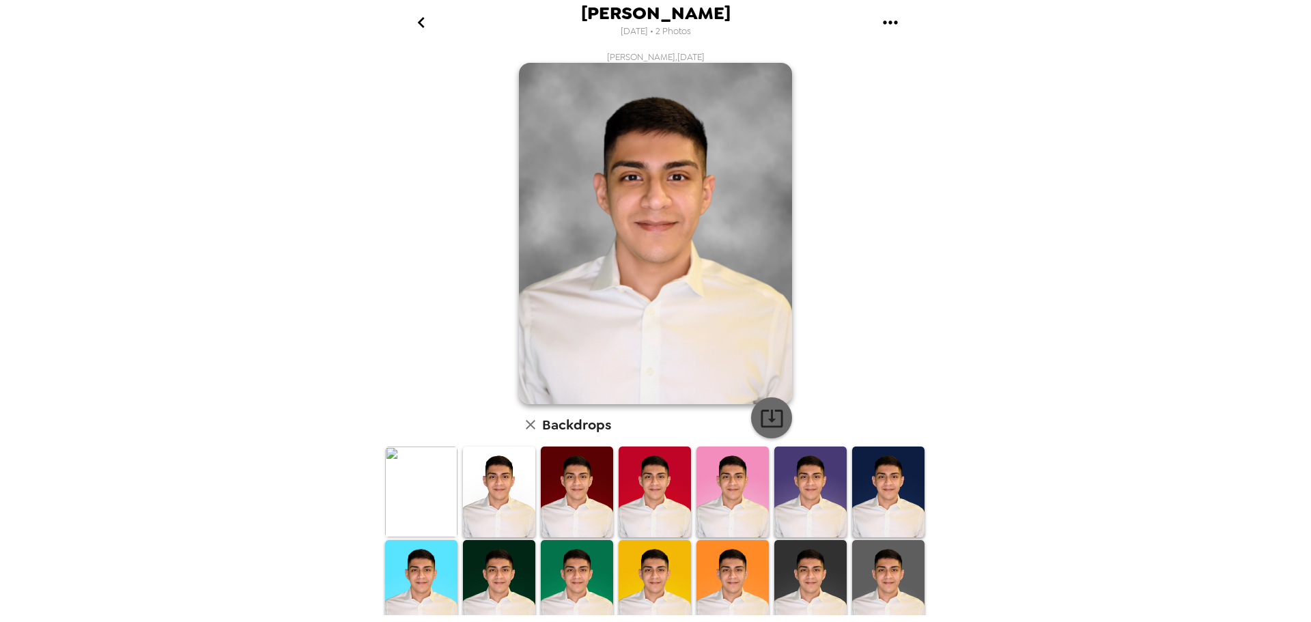
click at [776, 408] on icon "button" at bounding box center [772, 418] width 24 height 24
click at [771, 412] on icon "button" at bounding box center [772, 418] width 24 height 24
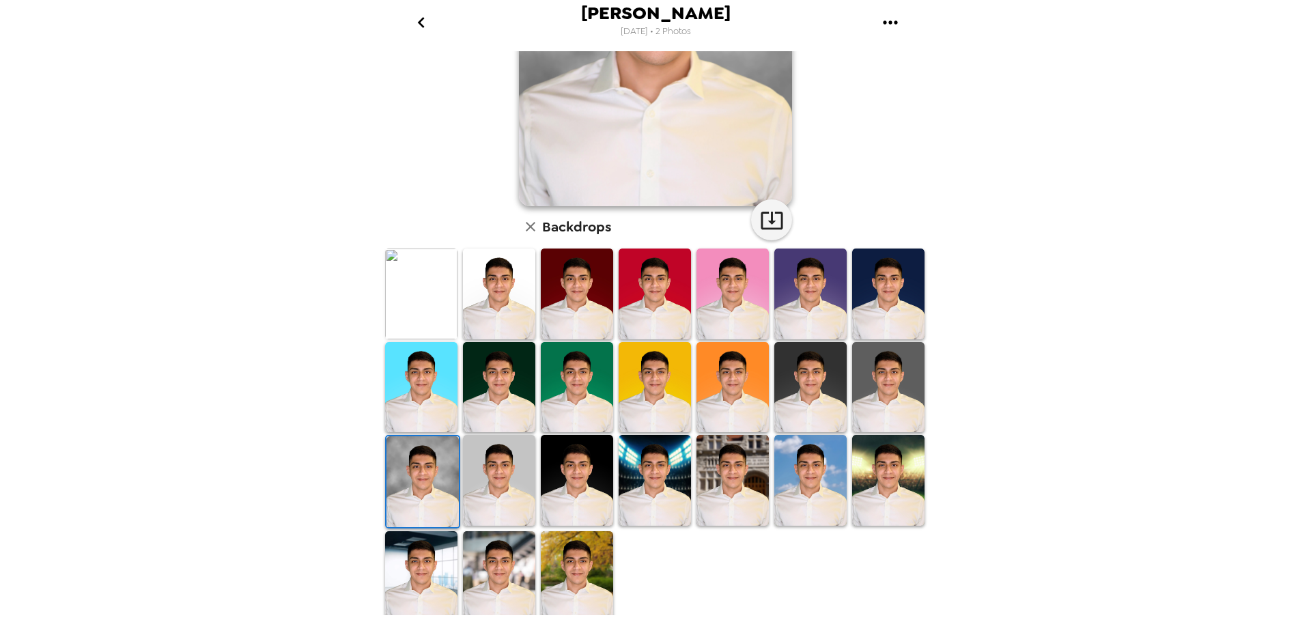
drag, startPoint x: 579, startPoint y: 574, endPoint x: 653, endPoint y: 573, distance: 74.4
click at [579, 574] on img at bounding box center [577, 576] width 72 height 90
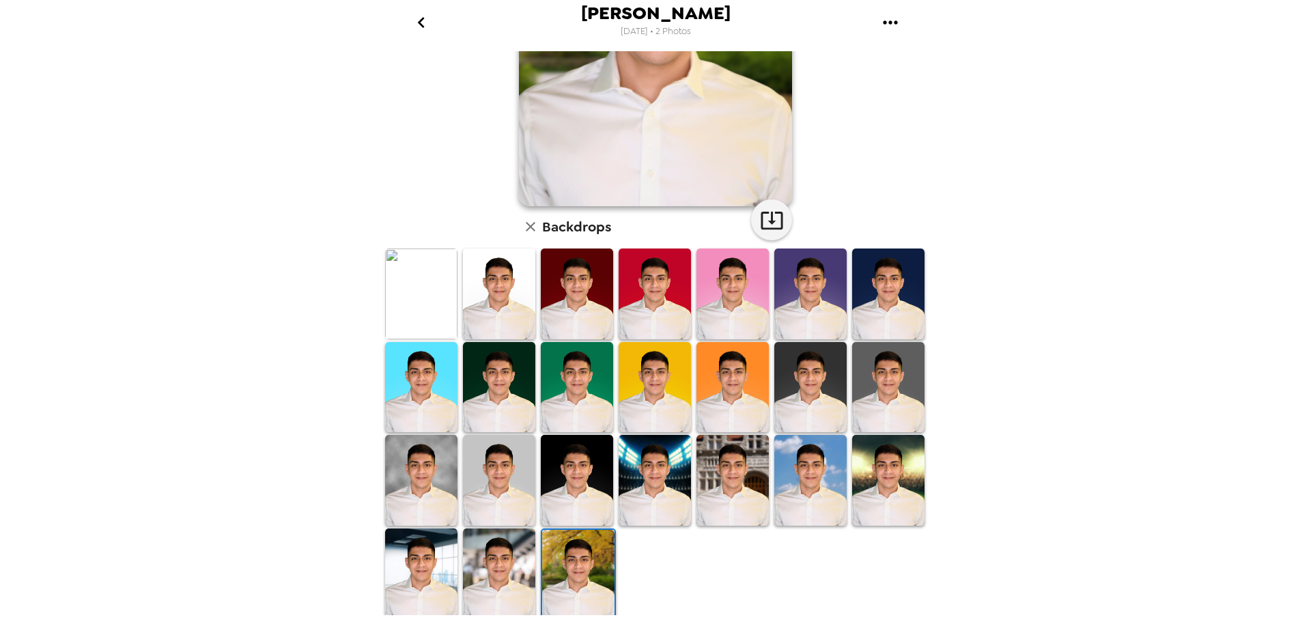
click at [510, 485] on img at bounding box center [499, 480] width 72 height 90
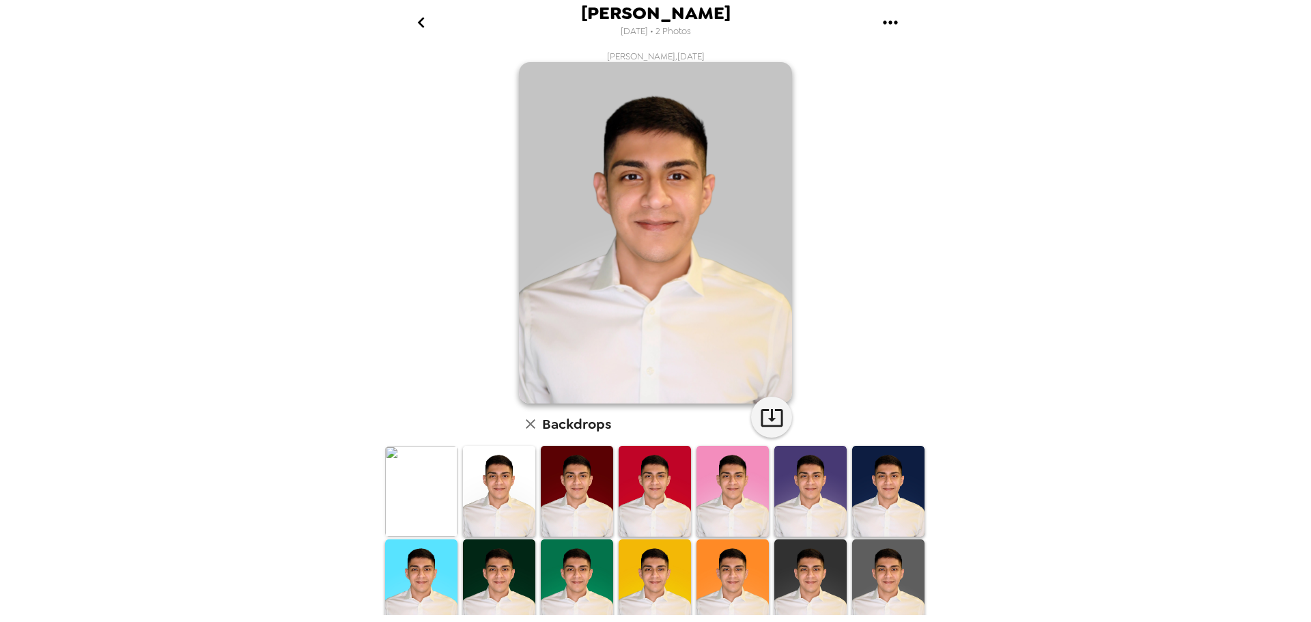
scroll to position [0, 0]
click at [907, 574] on img at bounding box center [888, 585] width 72 height 90
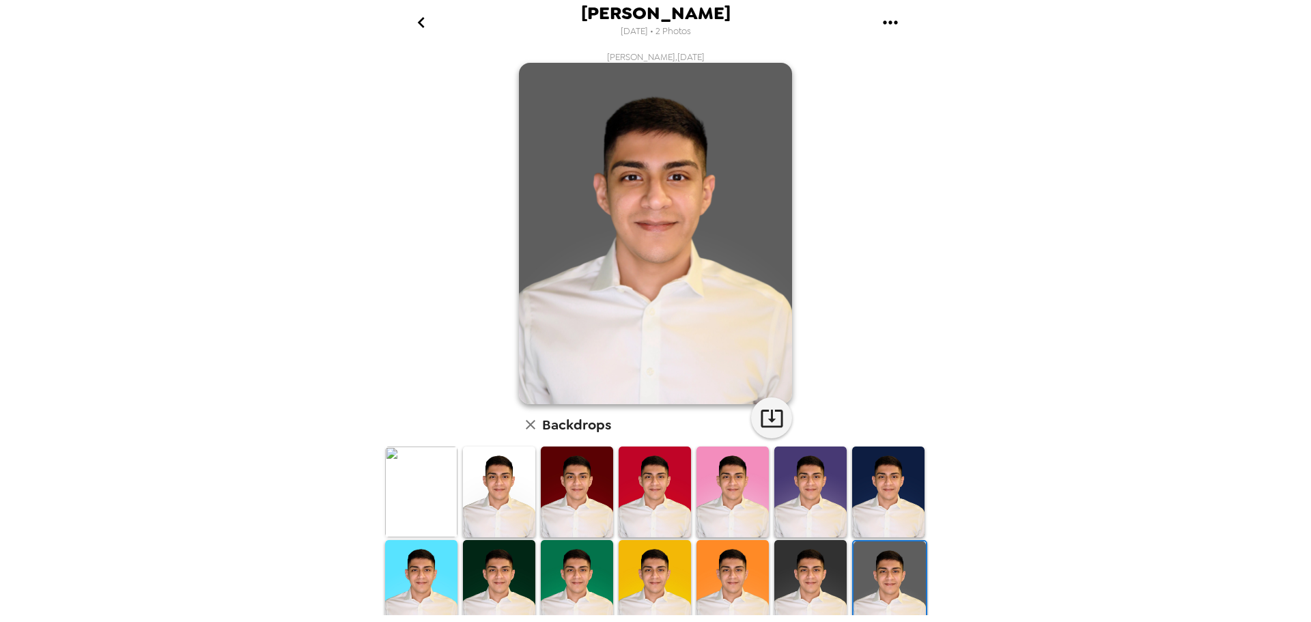
click at [821, 563] on img at bounding box center [810, 585] width 72 height 90
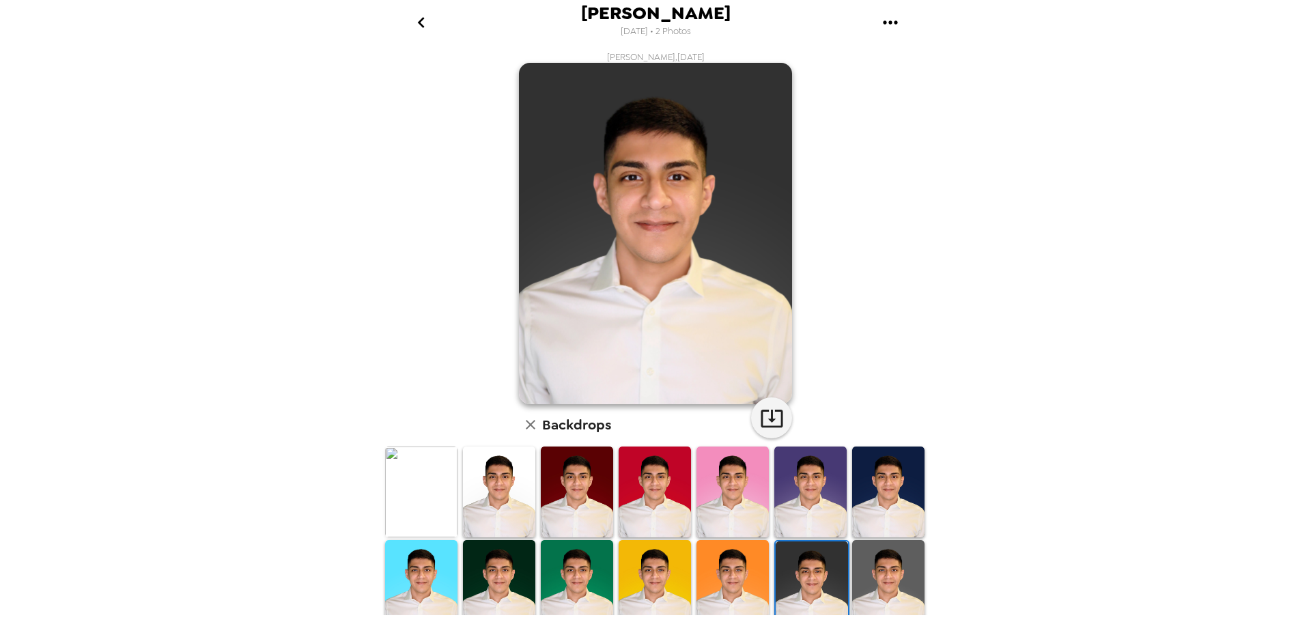
click at [866, 565] on img at bounding box center [888, 585] width 72 height 90
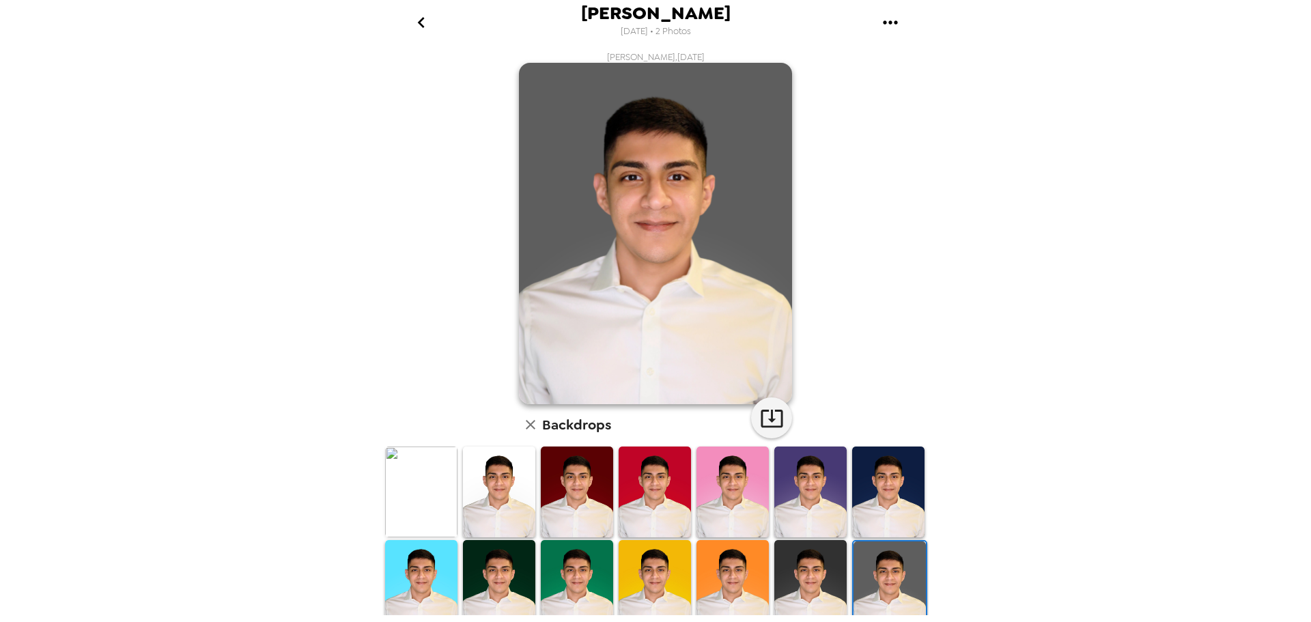
click at [802, 562] on img at bounding box center [810, 585] width 72 height 90
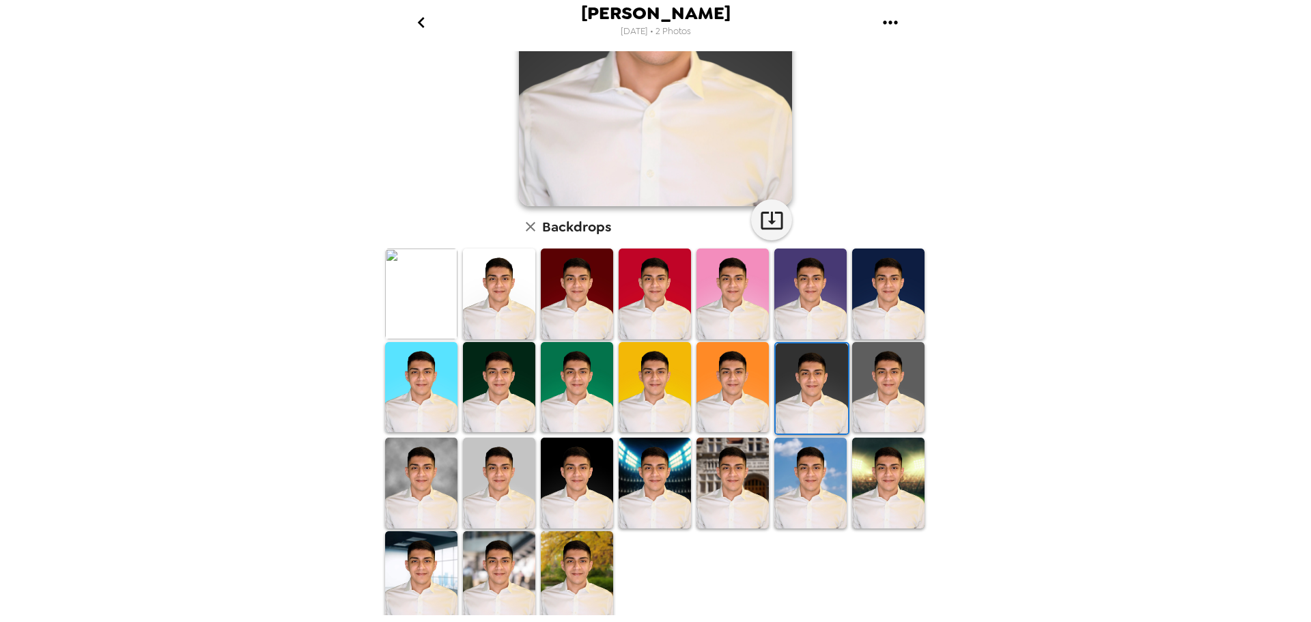
click at [869, 394] on img at bounding box center [888, 387] width 72 height 90
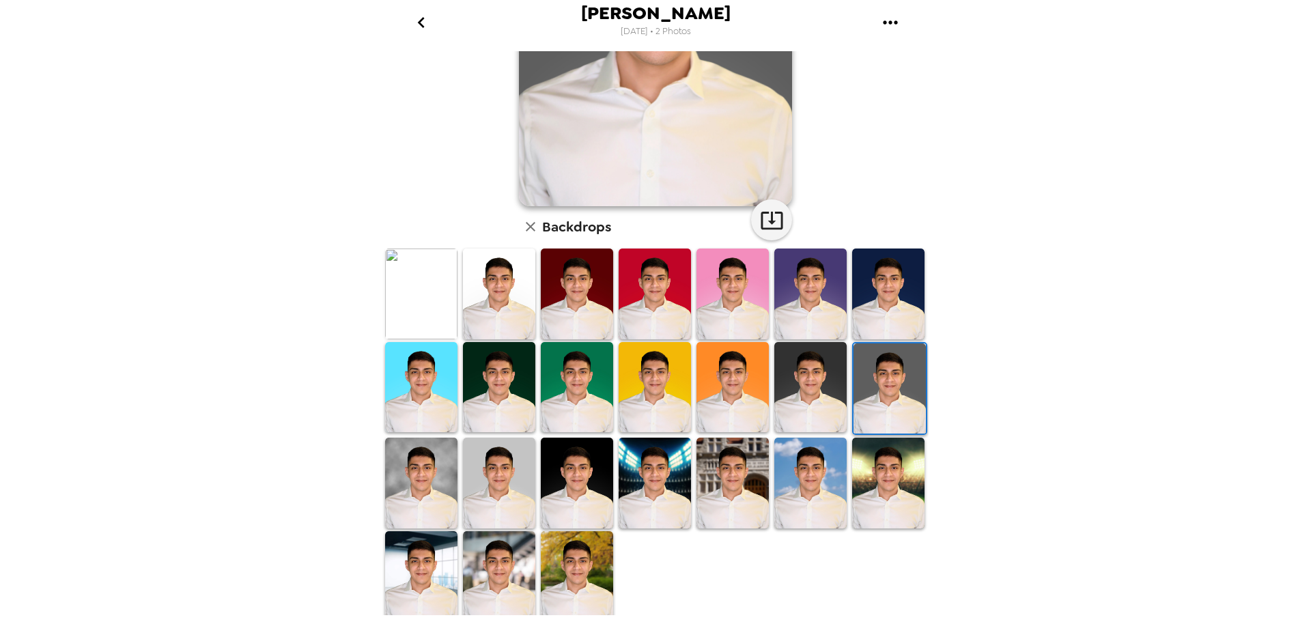
click at [523, 472] on img at bounding box center [499, 483] width 72 height 90
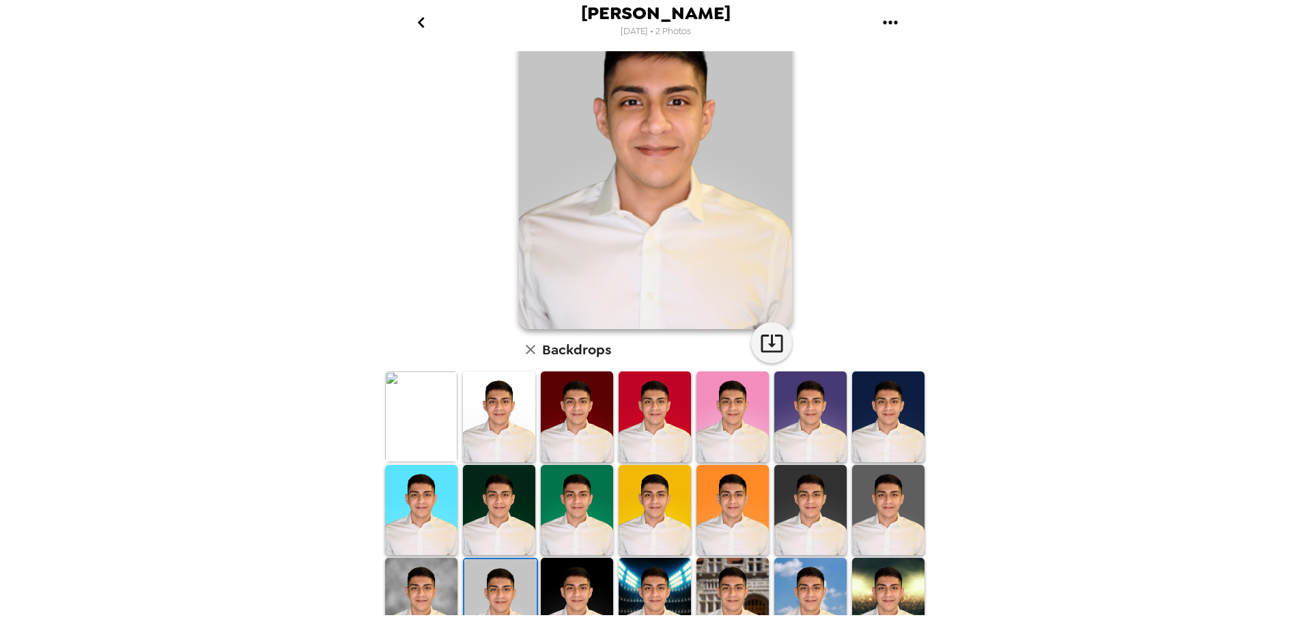
scroll to position [198, 0]
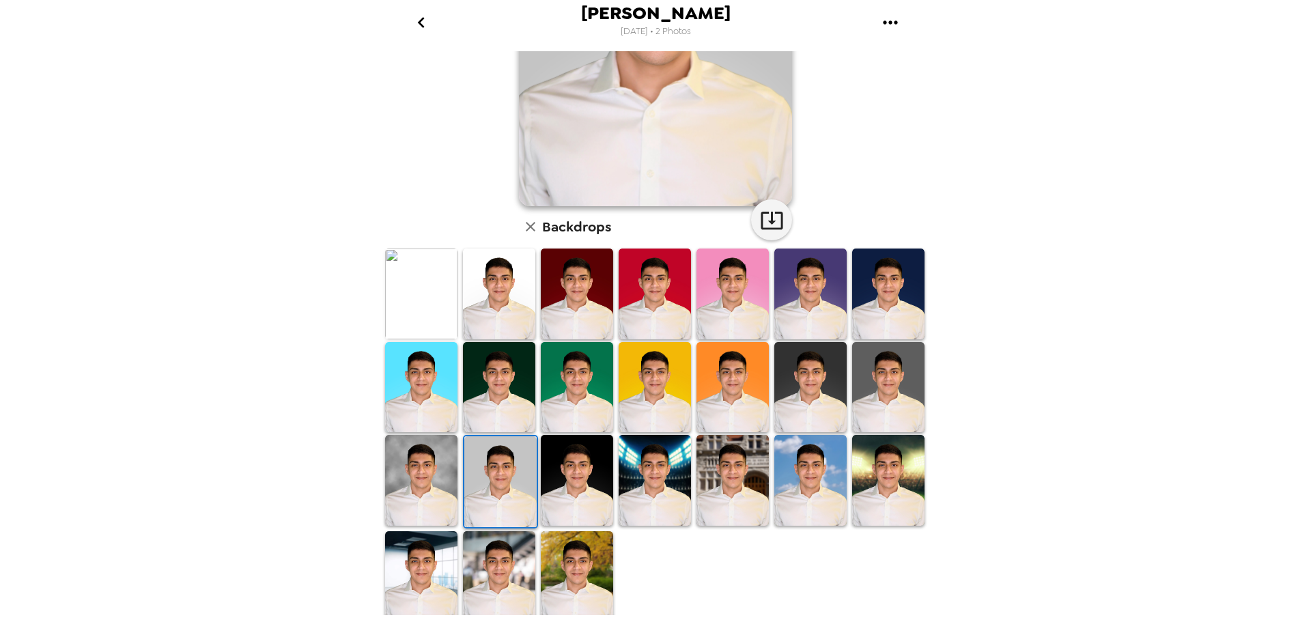
click at [874, 417] on img at bounding box center [888, 387] width 72 height 90
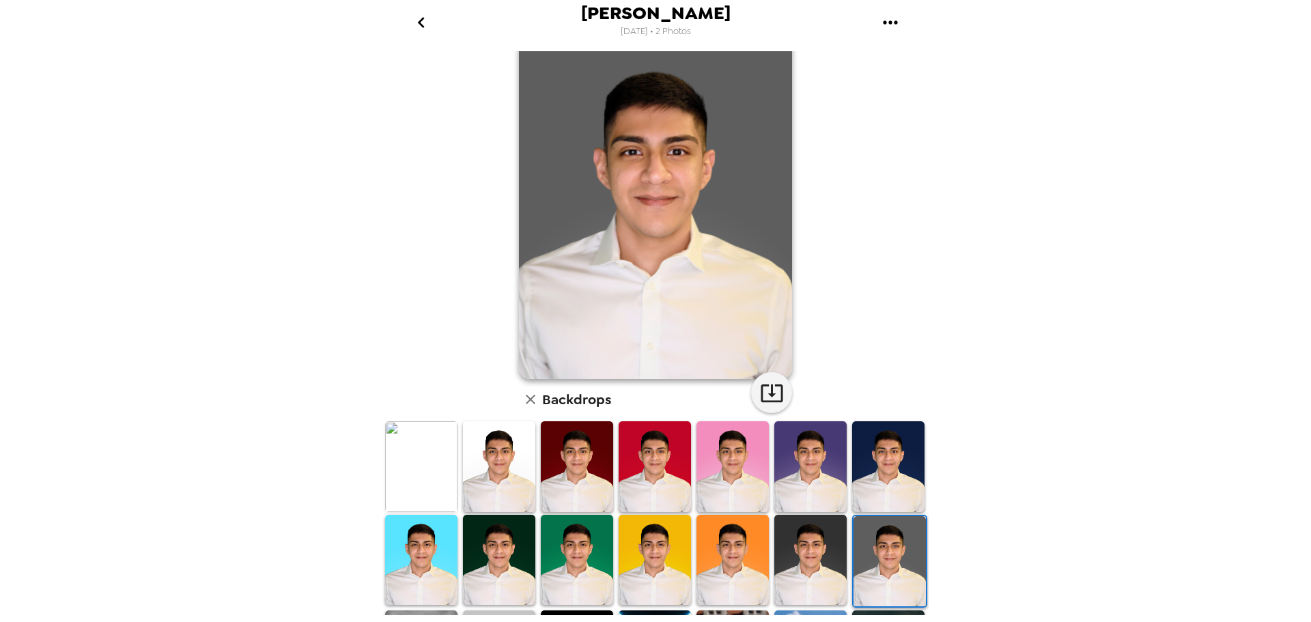
scroll to position [68, 0]
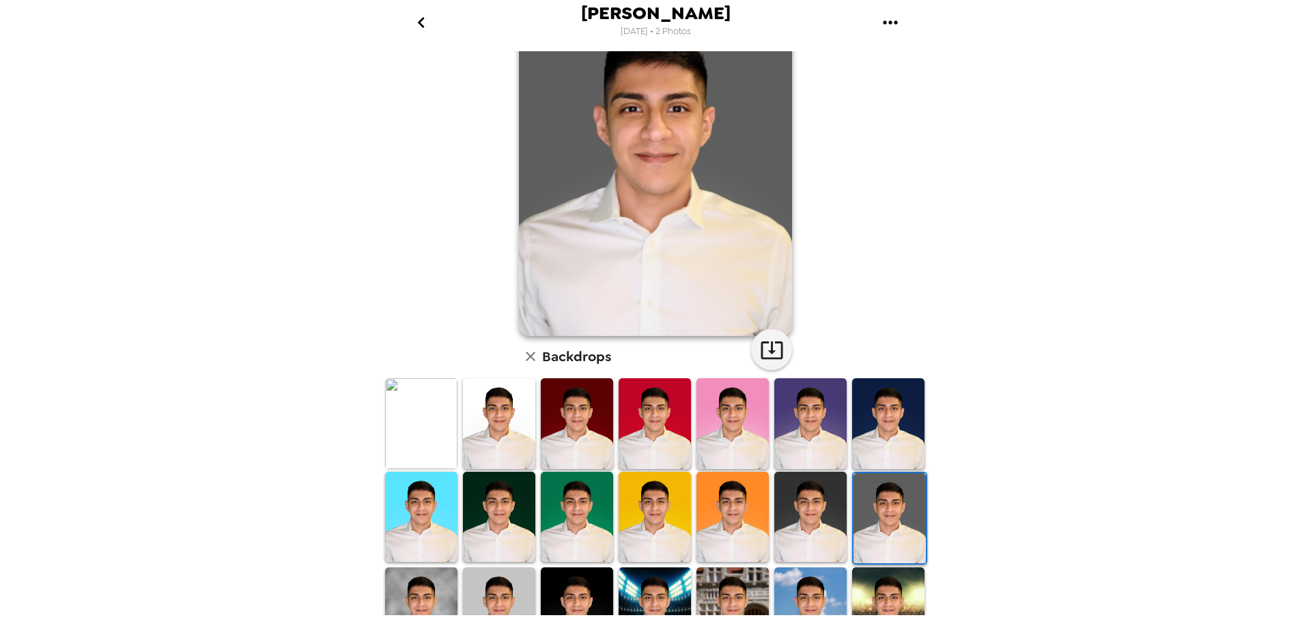
click at [805, 509] on img at bounding box center [810, 517] width 72 height 90
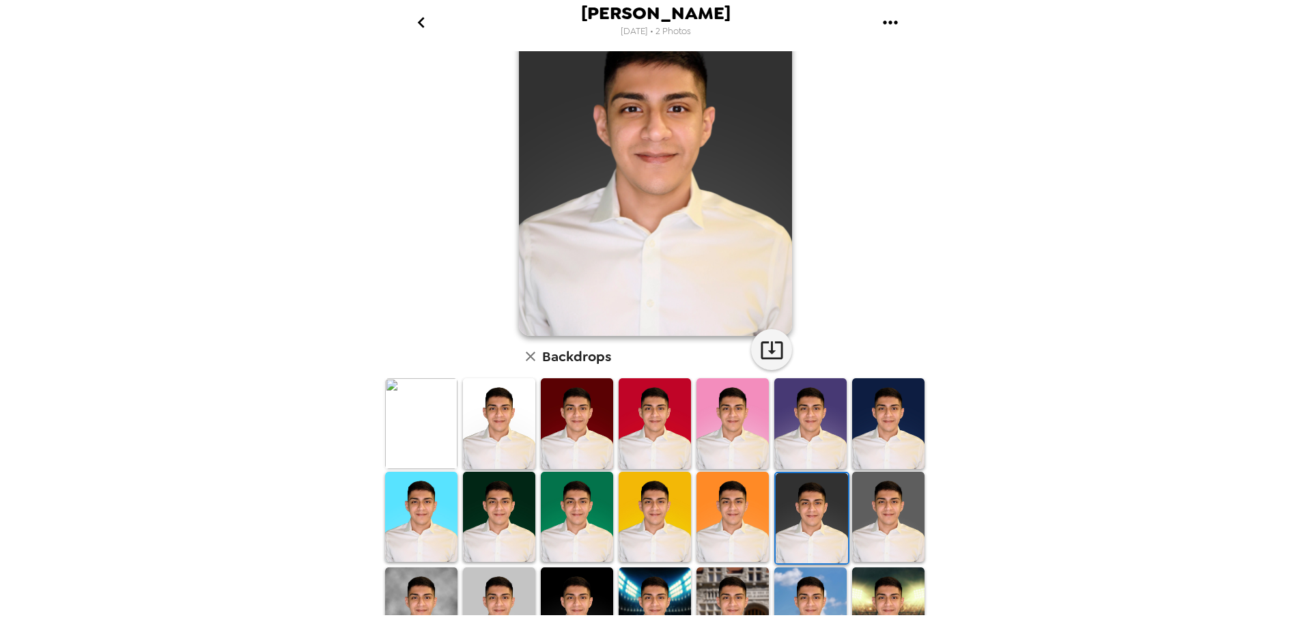
click at [874, 521] on img at bounding box center [888, 517] width 72 height 90
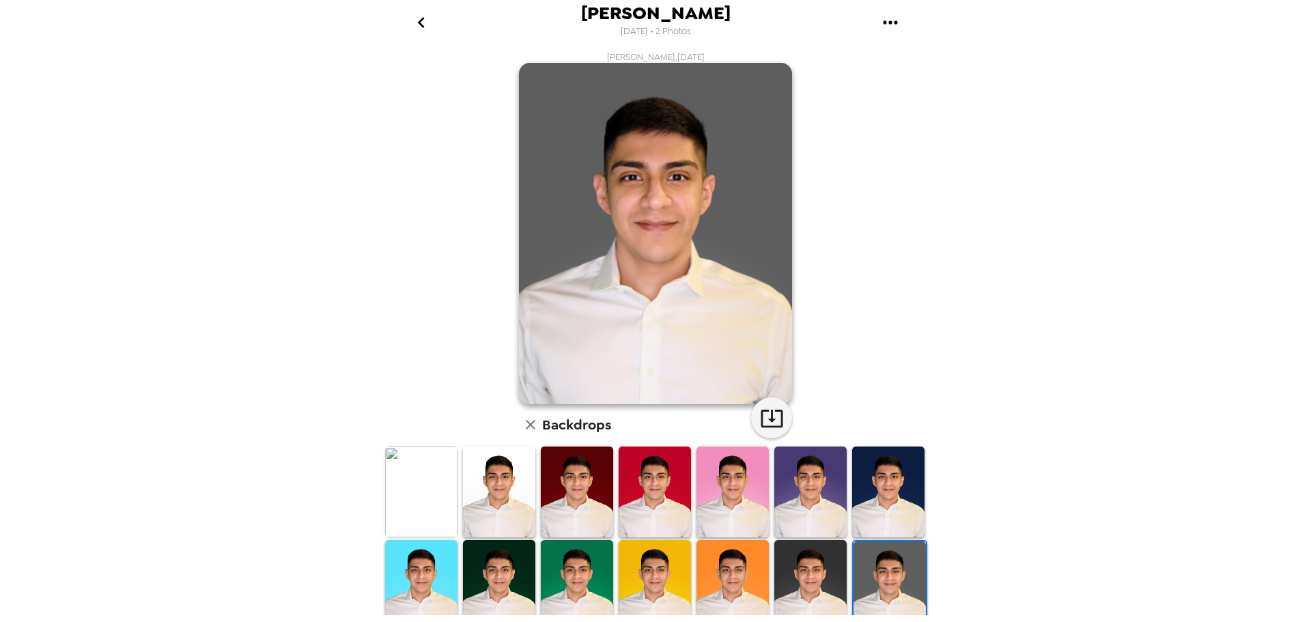
drag, startPoint x: 793, startPoint y: 566, endPoint x: 808, endPoint y: 567, distance: 15.1
click at [793, 566] on img at bounding box center [810, 585] width 72 height 90
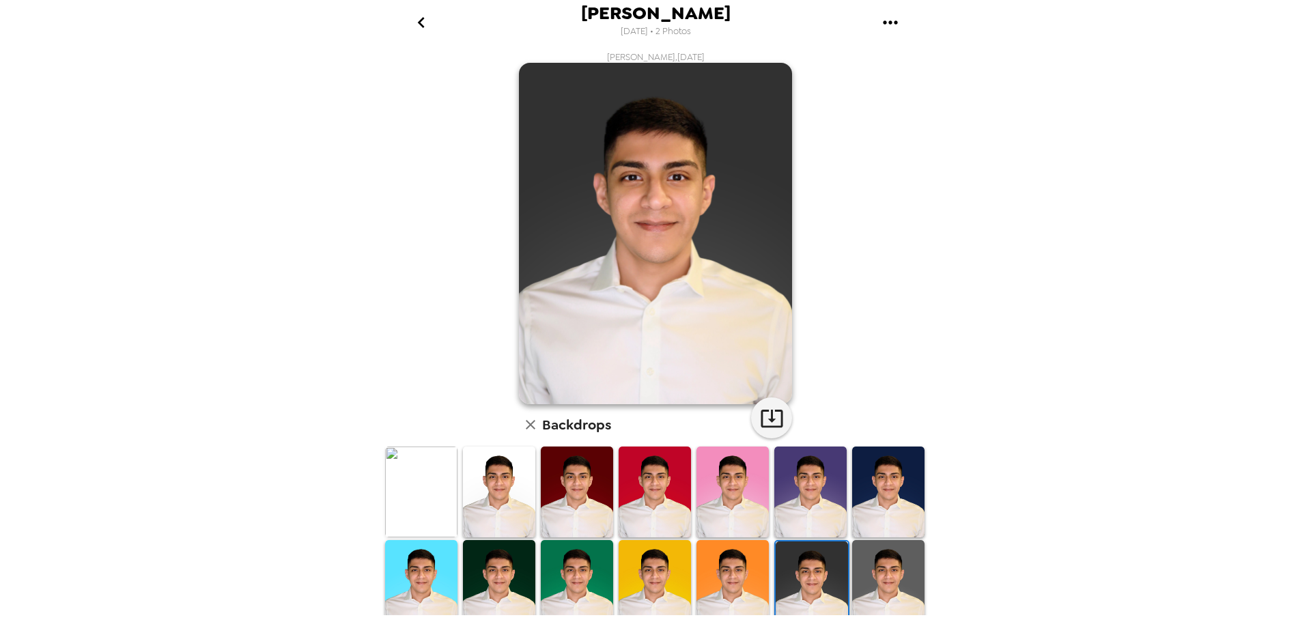
click at [867, 567] on img at bounding box center [888, 585] width 72 height 90
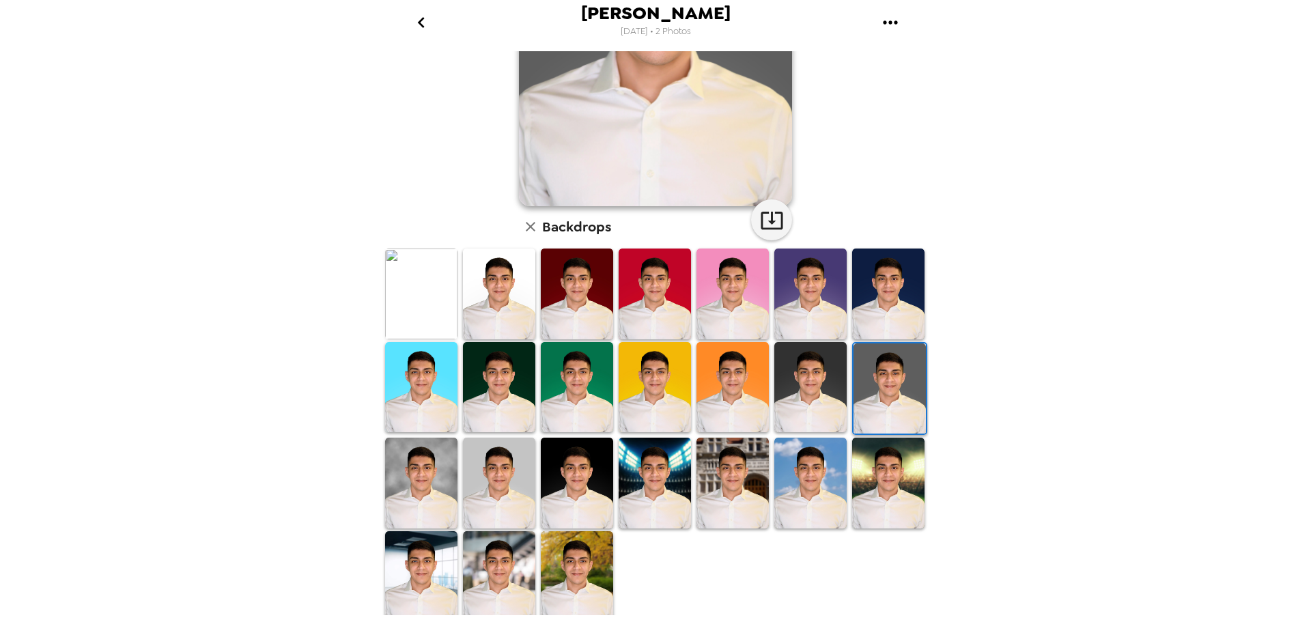
click at [466, 474] on img at bounding box center [499, 483] width 72 height 90
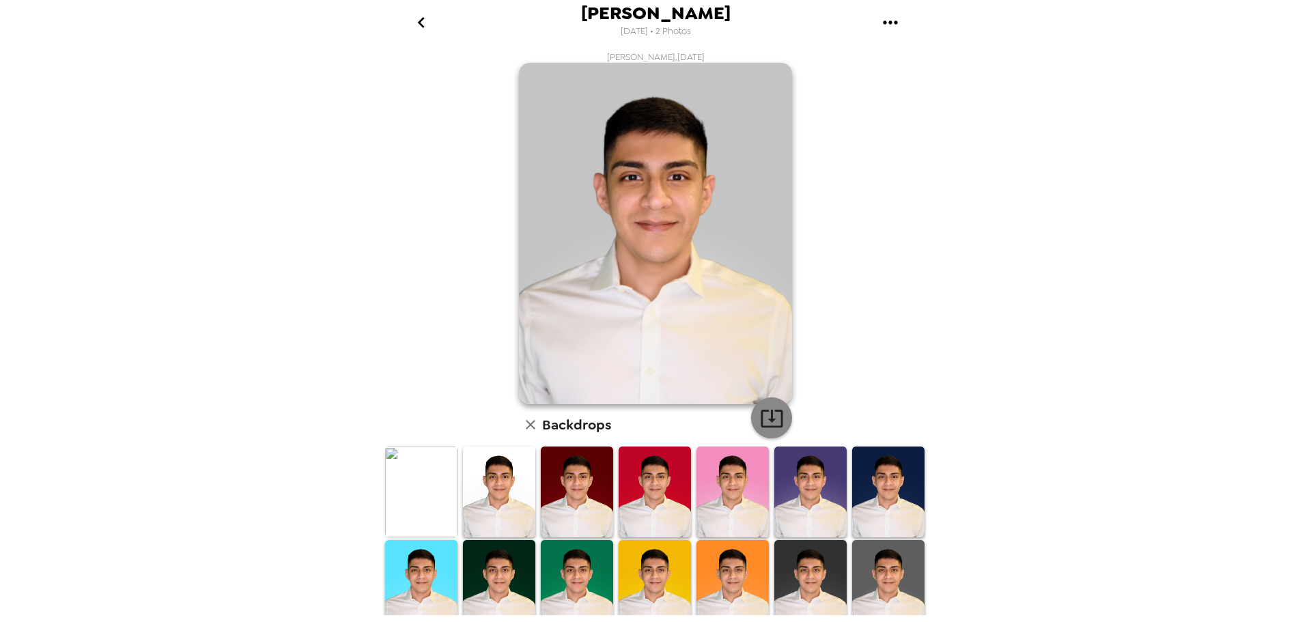
click at [765, 415] on icon "button" at bounding box center [772, 418] width 24 height 24
click at [495, 478] on img at bounding box center [499, 492] width 72 height 90
